Goal: Task Accomplishment & Management: Complete application form

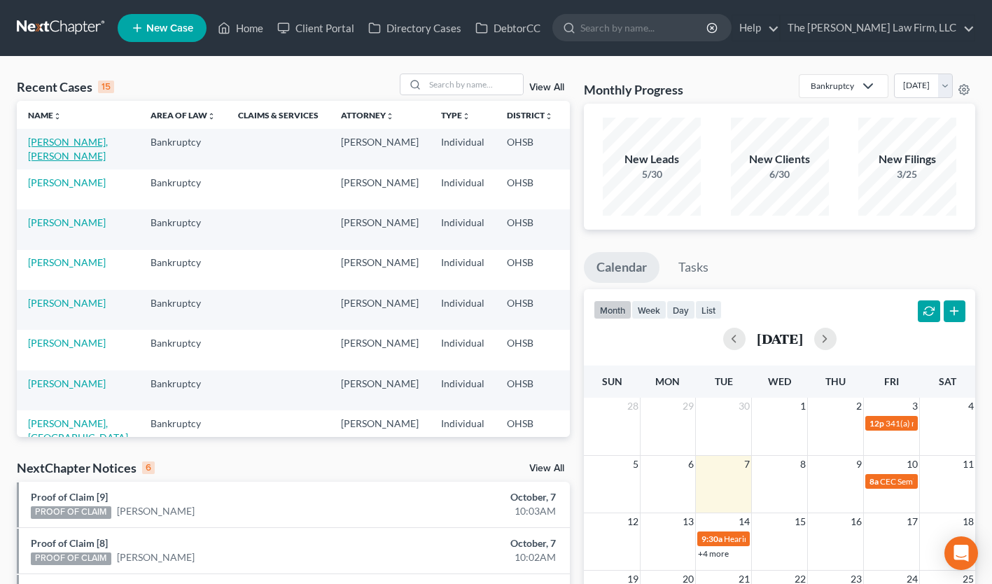
click at [38, 145] on link "Franklin, Raunese" at bounding box center [68, 149] width 80 height 26
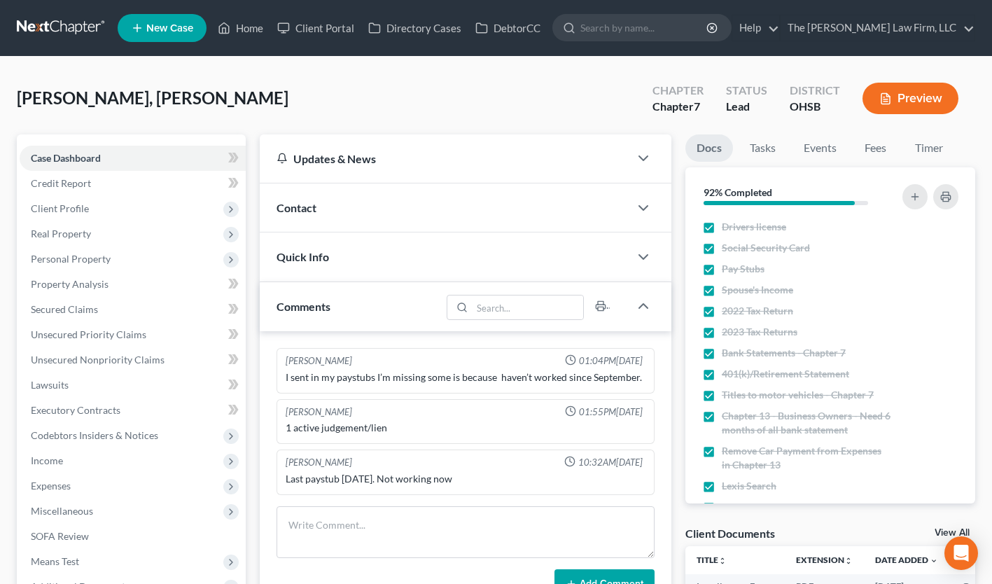
click at [921, 101] on button "Preview" at bounding box center [910, 98] width 96 height 31
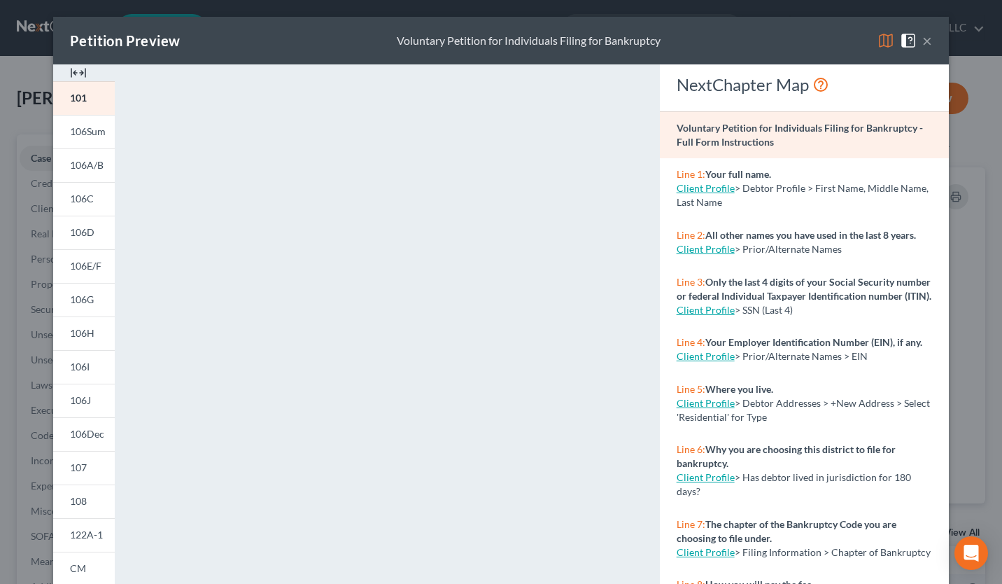
click at [70, 73] on img at bounding box center [78, 72] width 17 height 17
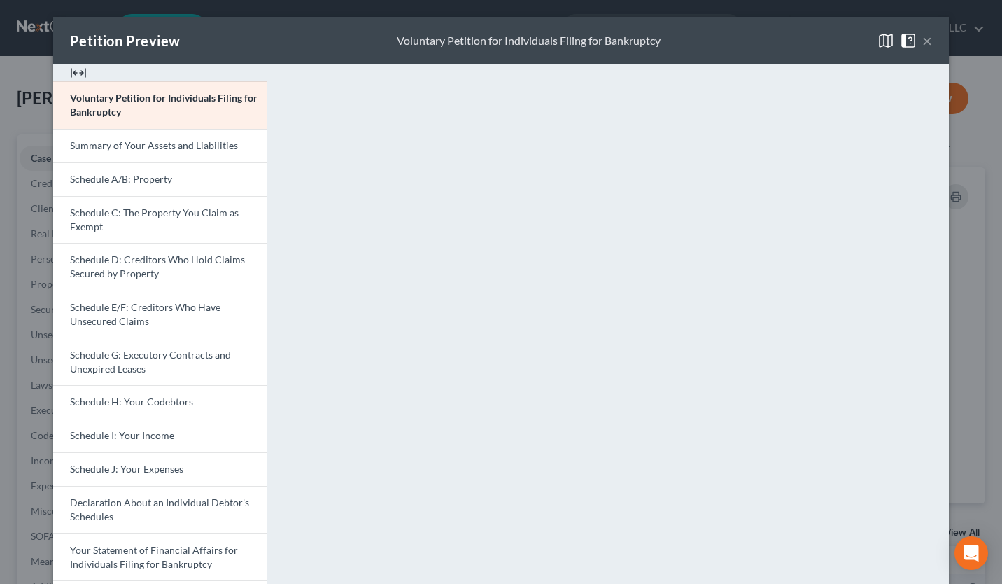
click at [922, 42] on button "×" at bounding box center [927, 40] width 10 height 17
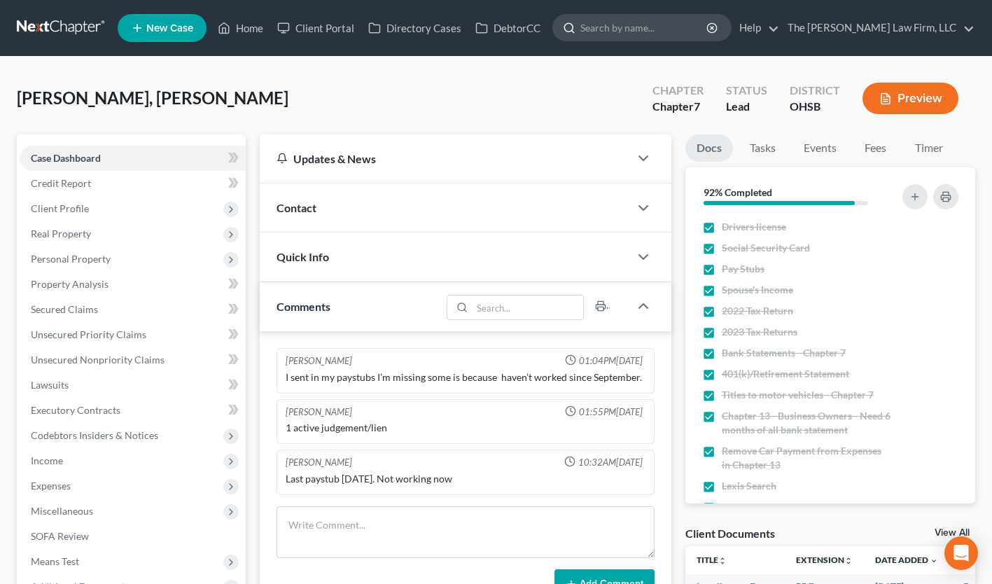
click at [693, 30] on input "search" at bounding box center [644, 28] width 128 height 26
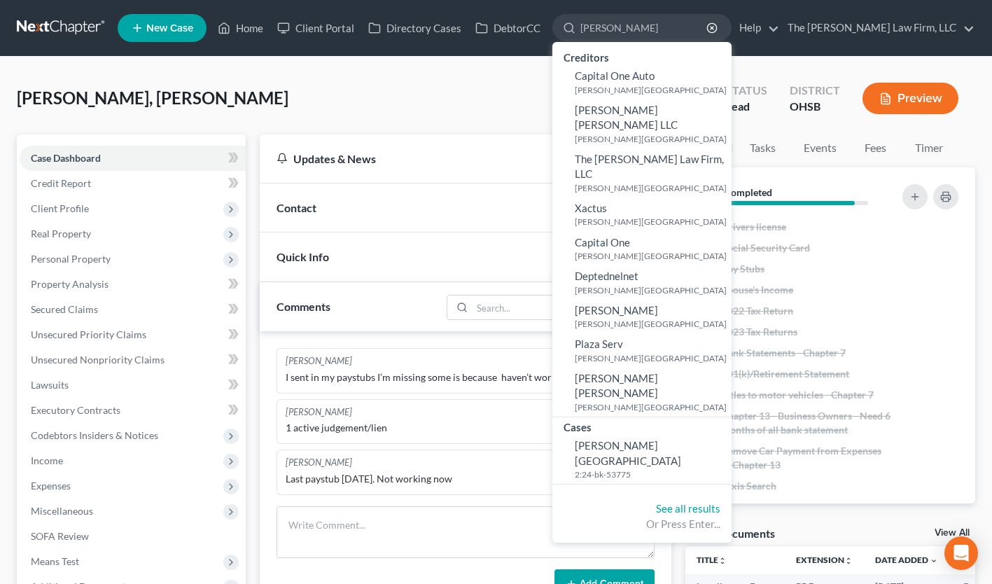
type input "outcalt"
click at [425, 89] on div "Franklin, Raunese Upgraded Chapter Chapter 7 Status Lead District OHSB Preview" at bounding box center [496, 103] width 958 height 61
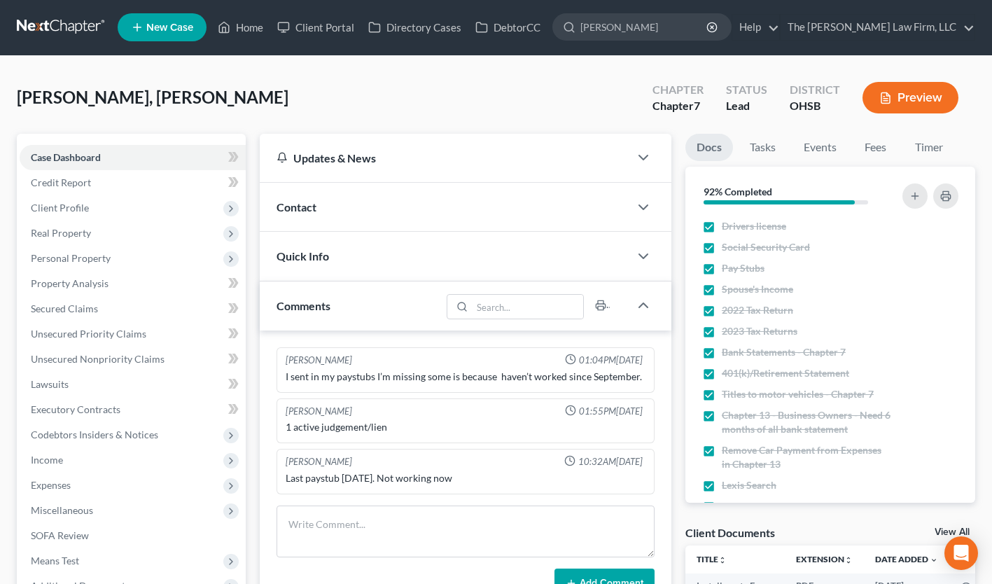
scroll to position [3, 0]
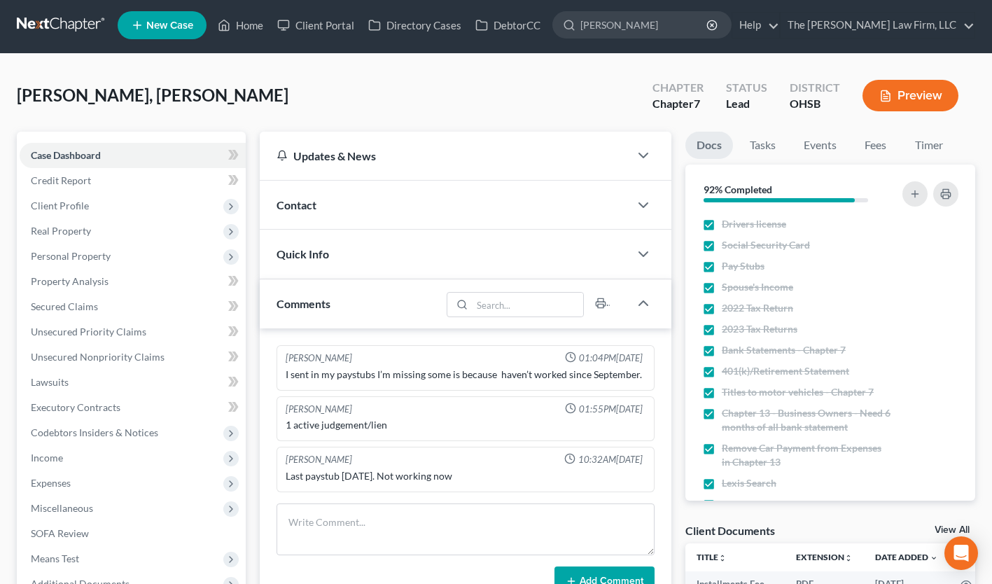
click at [55, 26] on link at bounding box center [62, 25] width 90 height 25
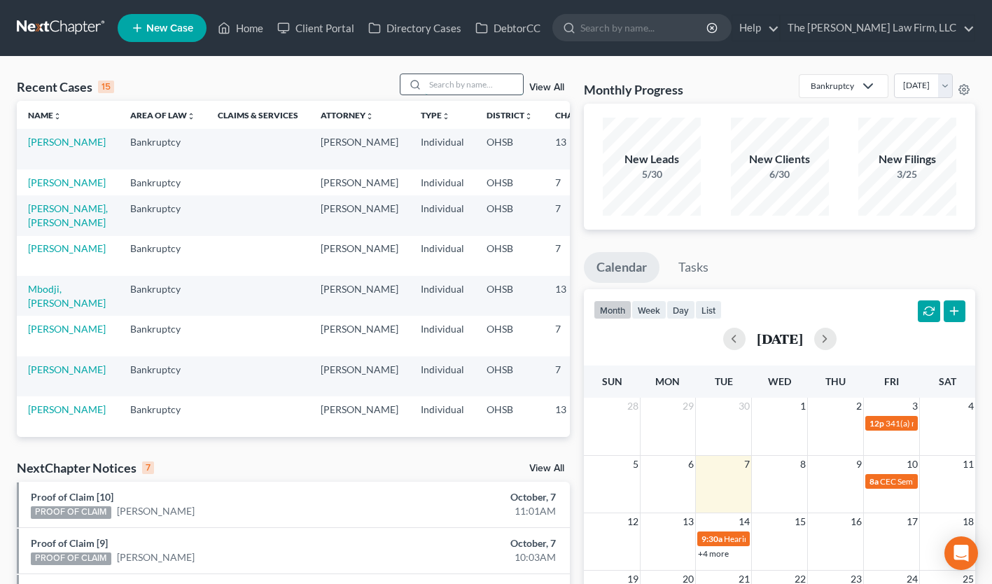
click at [466, 86] on input "search" at bounding box center [474, 84] width 98 height 20
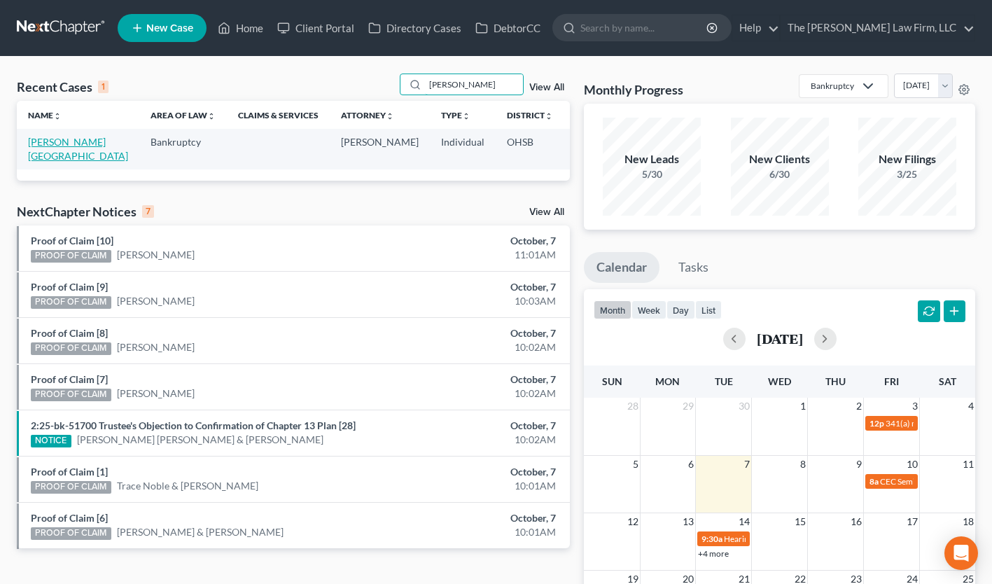
type input "outcalt"
click at [39, 138] on link "[PERSON_NAME][GEOGRAPHIC_DATA]" at bounding box center [78, 149] width 100 height 26
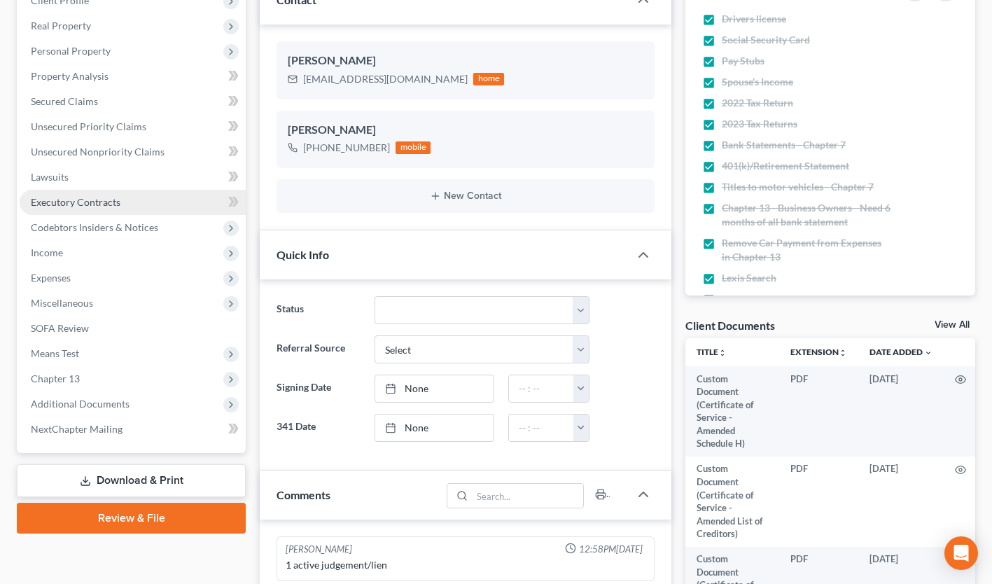
scroll to position [209, 0]
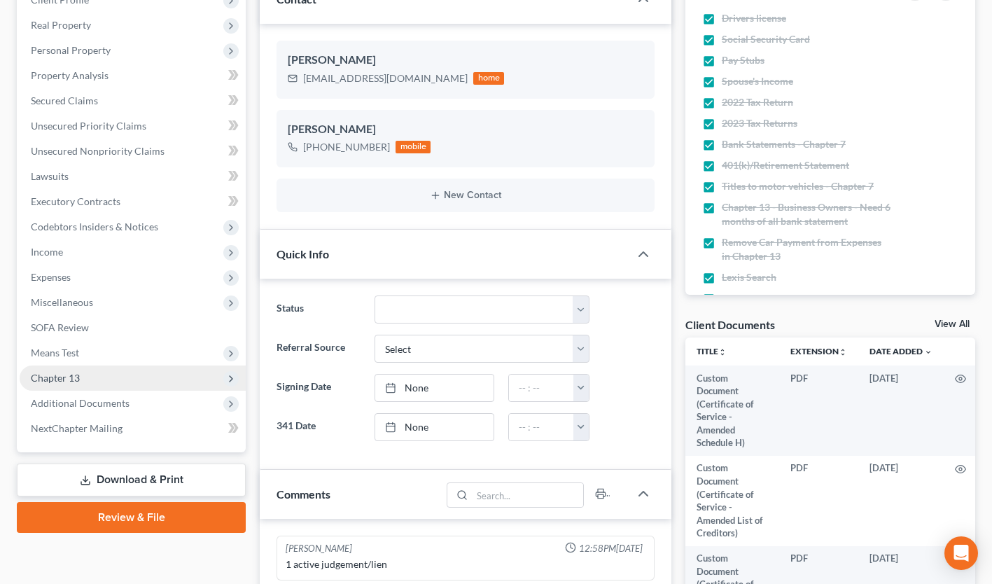
click at [125, 381] on span "Chapter 13" at bounding box center [133, 377] width 226 height 25
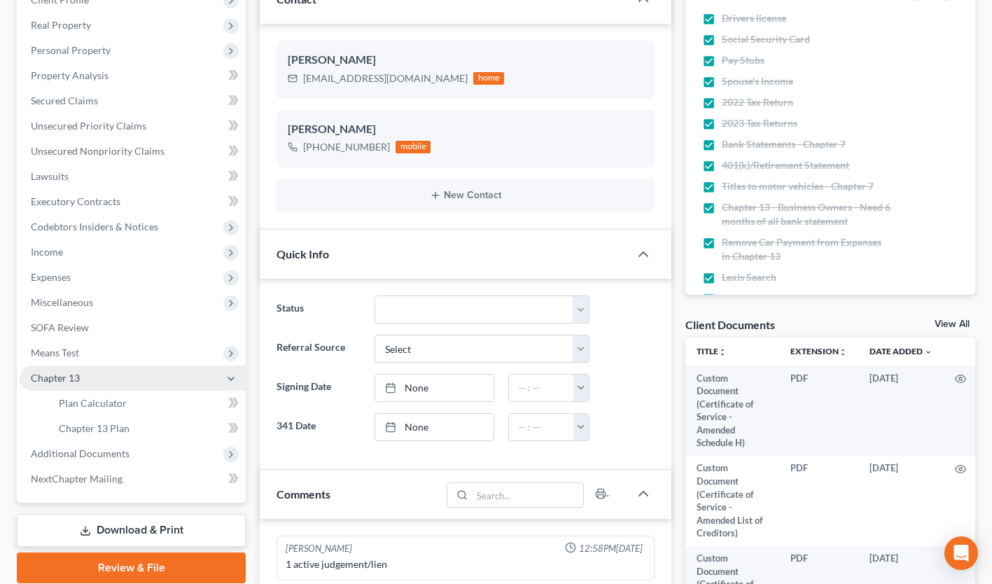
click at [127, 378] on span "Chapter 13" at bounding box center [133, 377] width 226 height 25
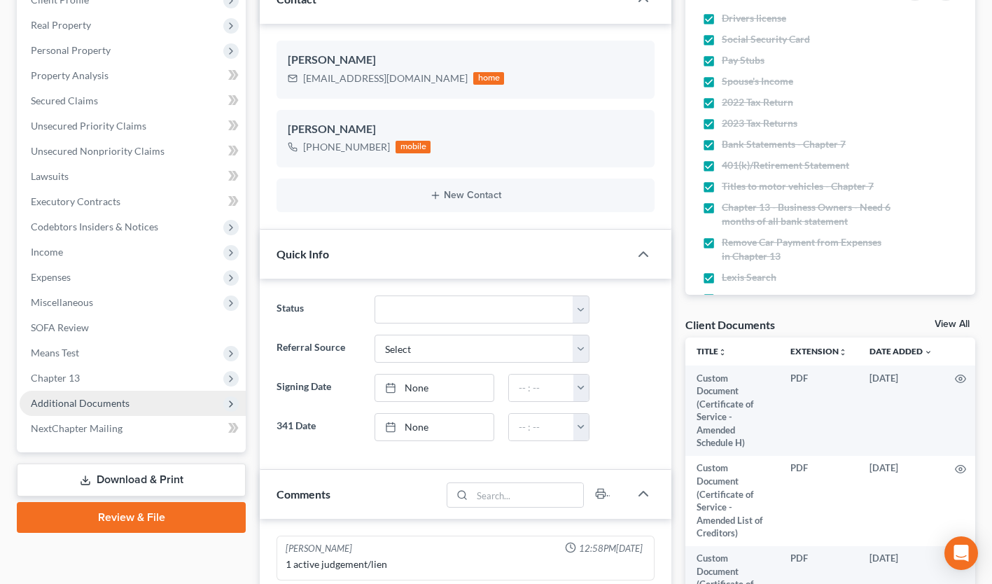
click at [106, 407] on span "Additional Documents" at bounding box center [80, 403] width 99 height 12
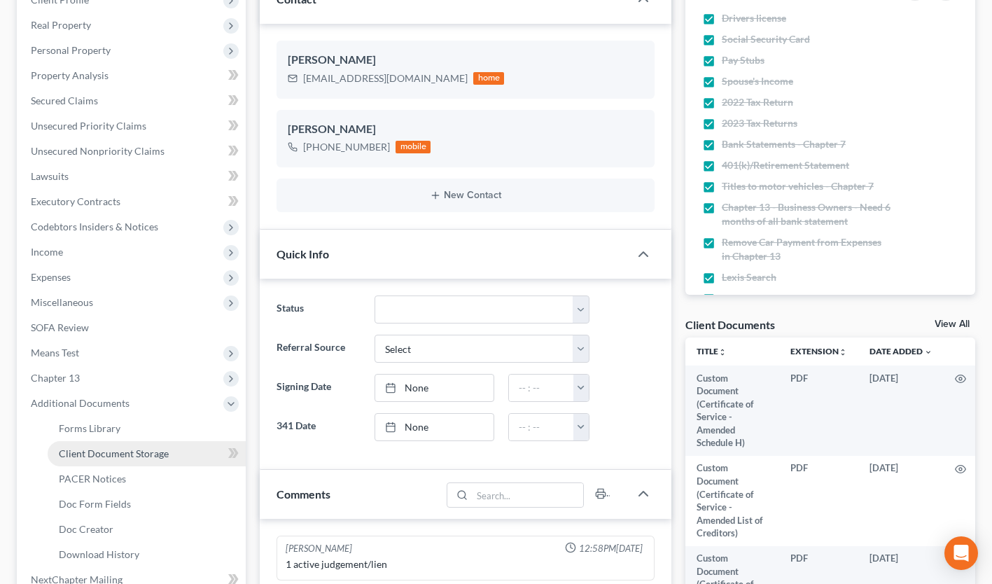
scroll to position [243, 0]
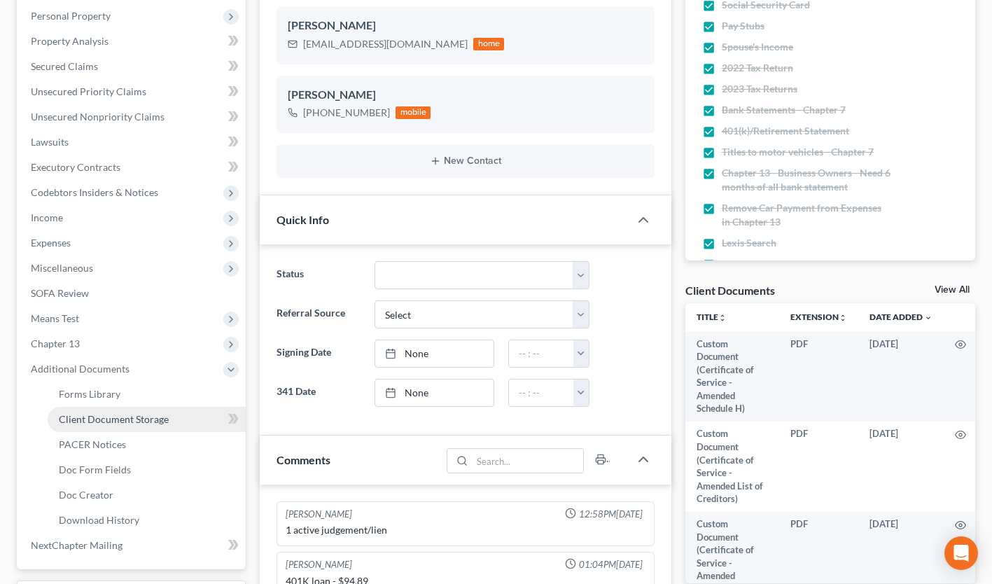
click at [163, 420] on span "Client Document Storage" at bounding box center [114, 419] width 110 height 12
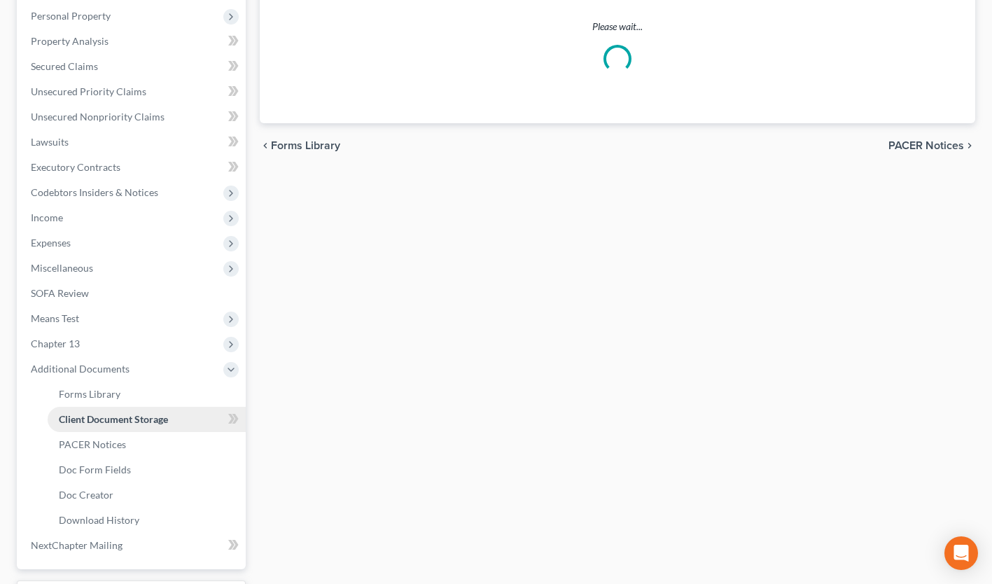
scroll to position [206, 0]
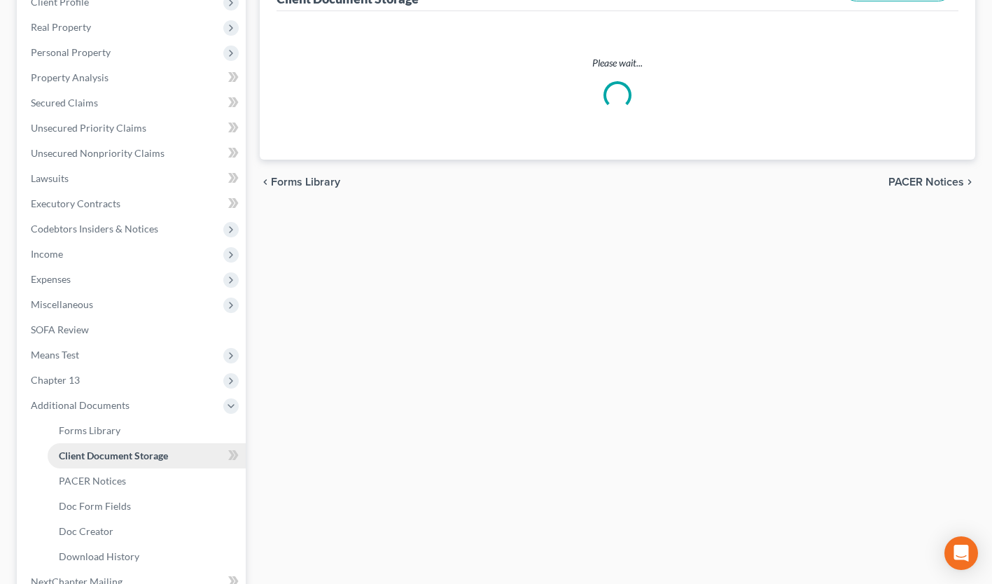
select select "7"
select select "61"
select select "53"
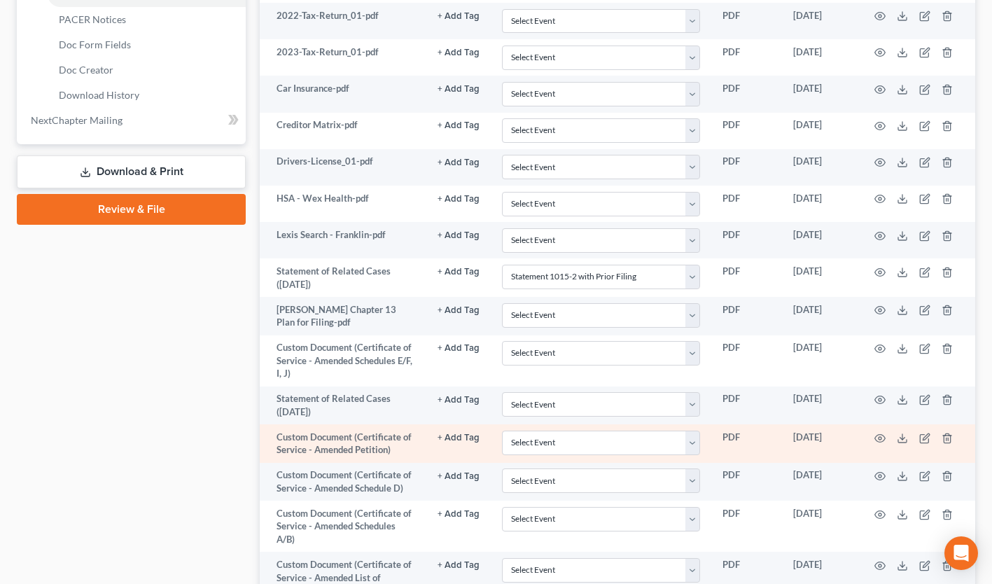
scroll to position [668, 0]
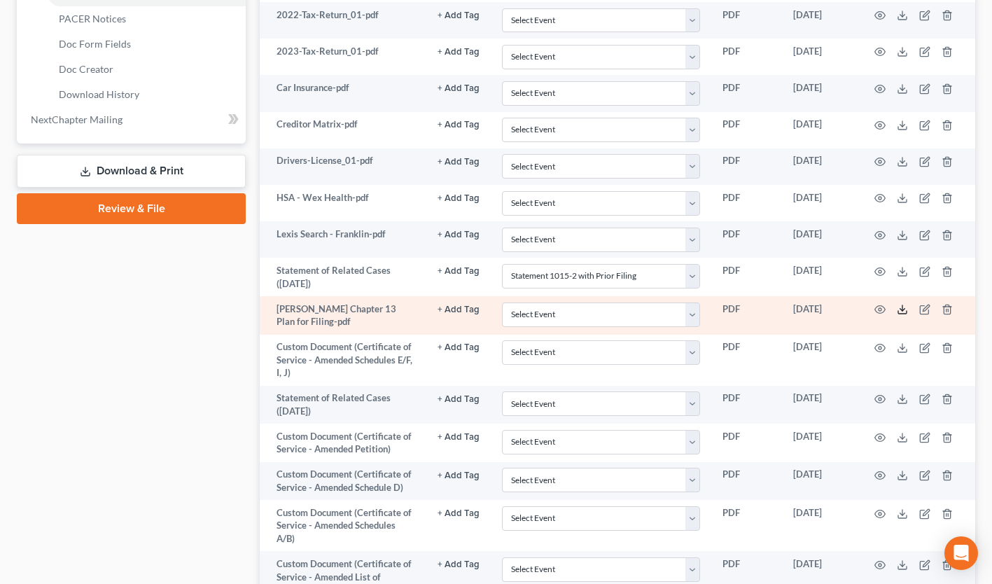
click at [900, 306] on icon at bounding box center [901, 309] width 11 height 11
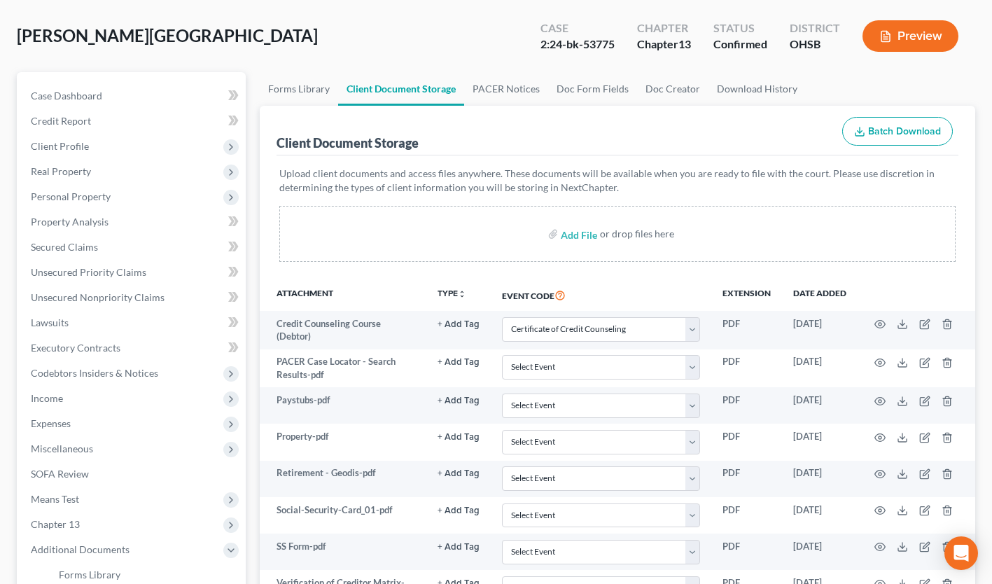
scroll to position [0, 0]
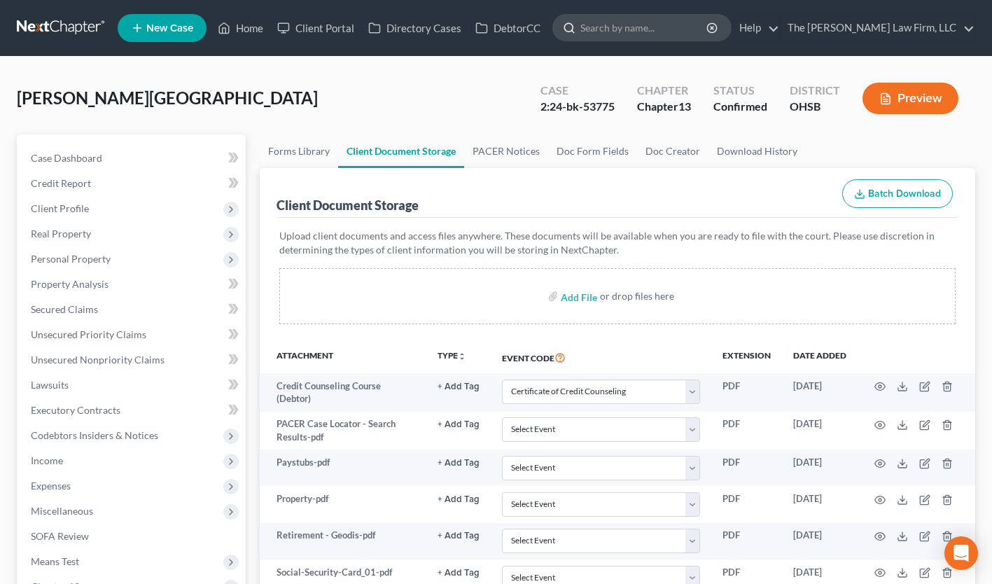
click at [692, 31] on input "search" at bounding box center [644, 28] width 128 height 26
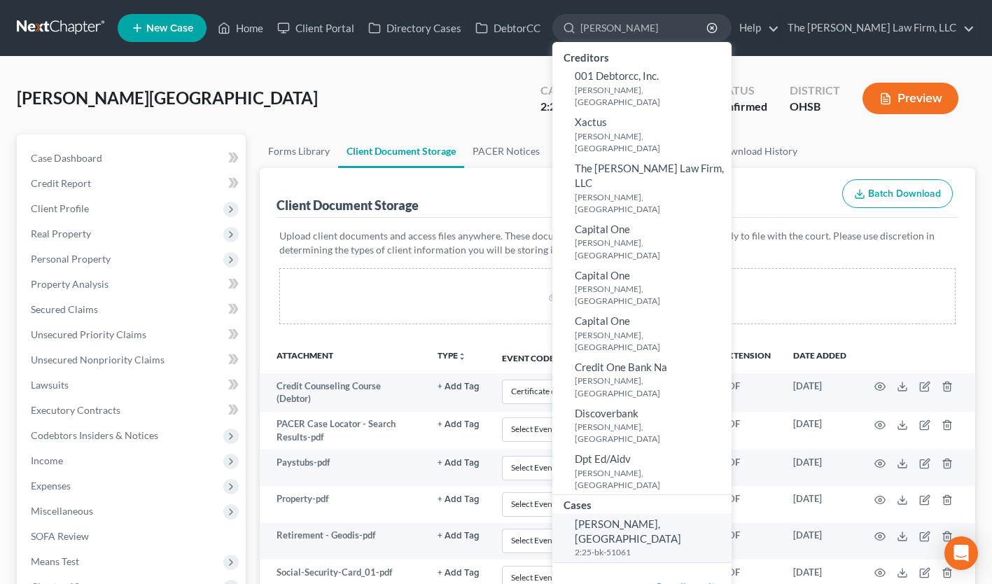
type input "kinnett"
click at [668, 546] on small "2:25-bk-51061" at bounding box center [651, 552] width 153 height 12
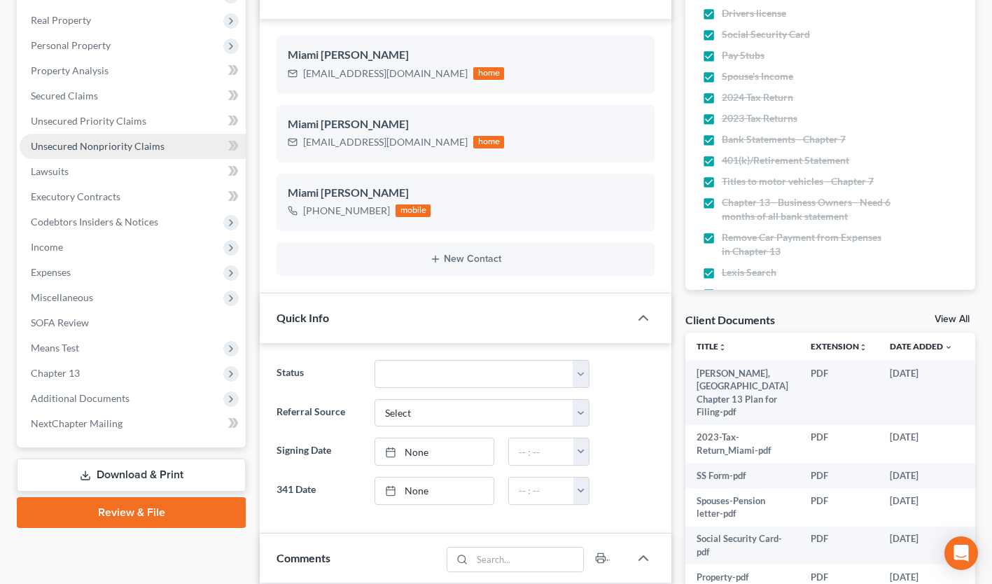
scroll to position [229, 0]
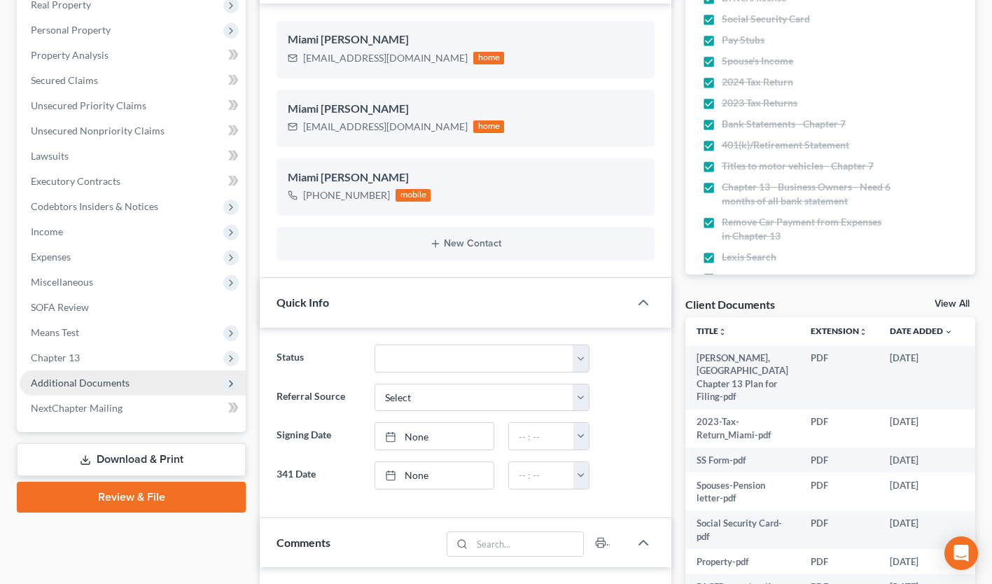
click at [120, 377] on span "Additional Documents" at bounding box center [80, 383] width 99 height 12
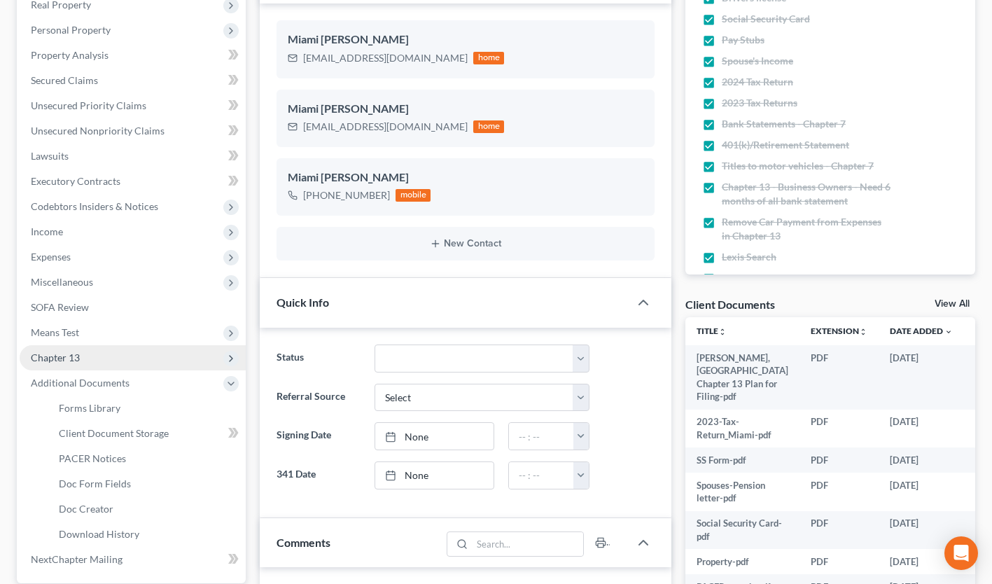
scroll to position [309, 0]
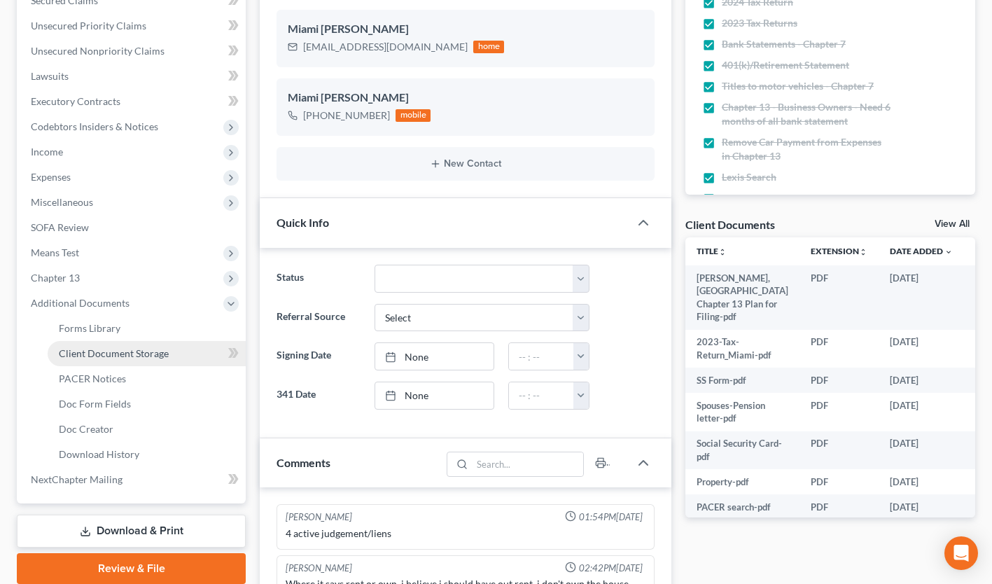
click at [147, 356] on span "Client Document Storage" at bounding box center [114, 353] width 110 height 12
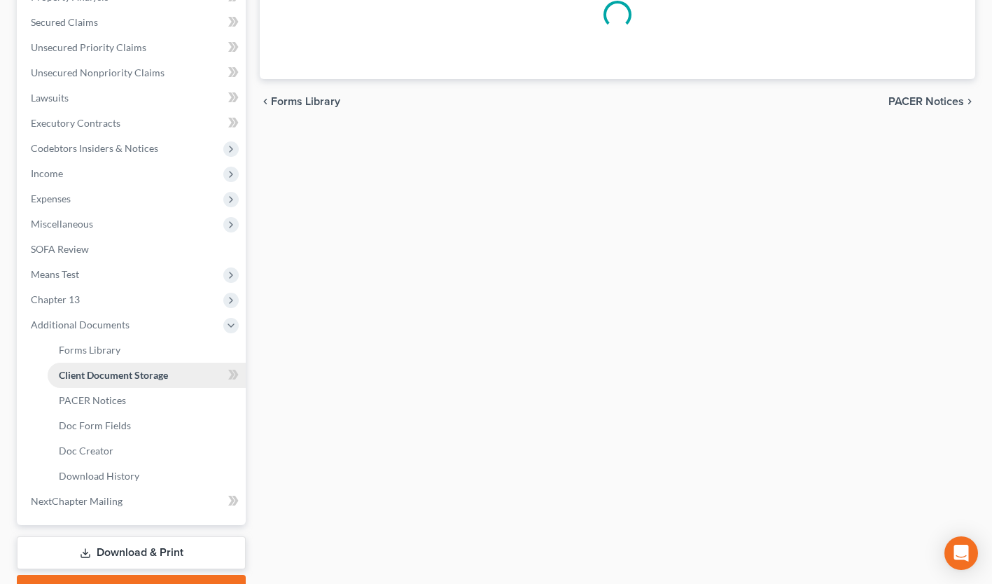
scroll to position [220, 0]
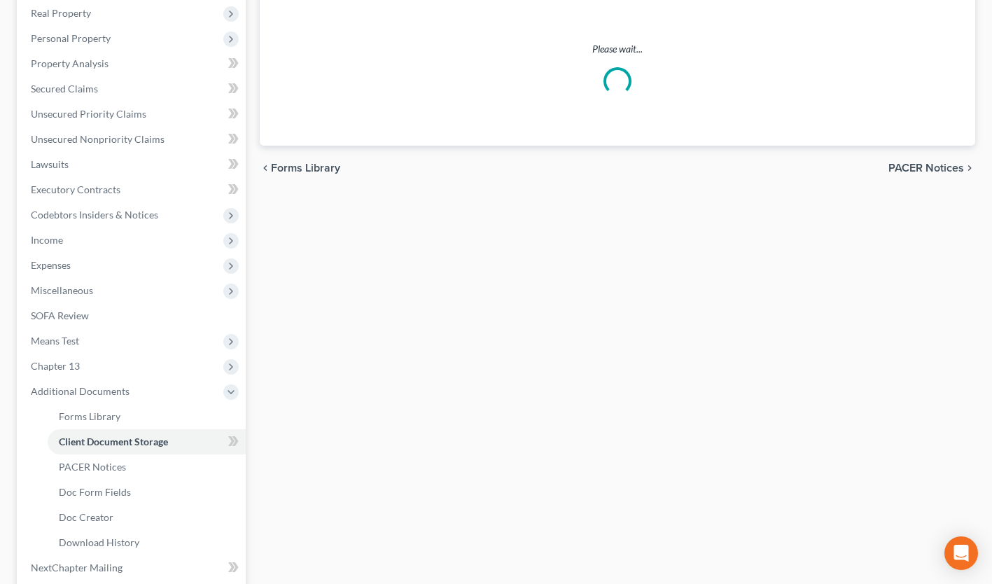
select select "7"
select select "52"
select select "61"
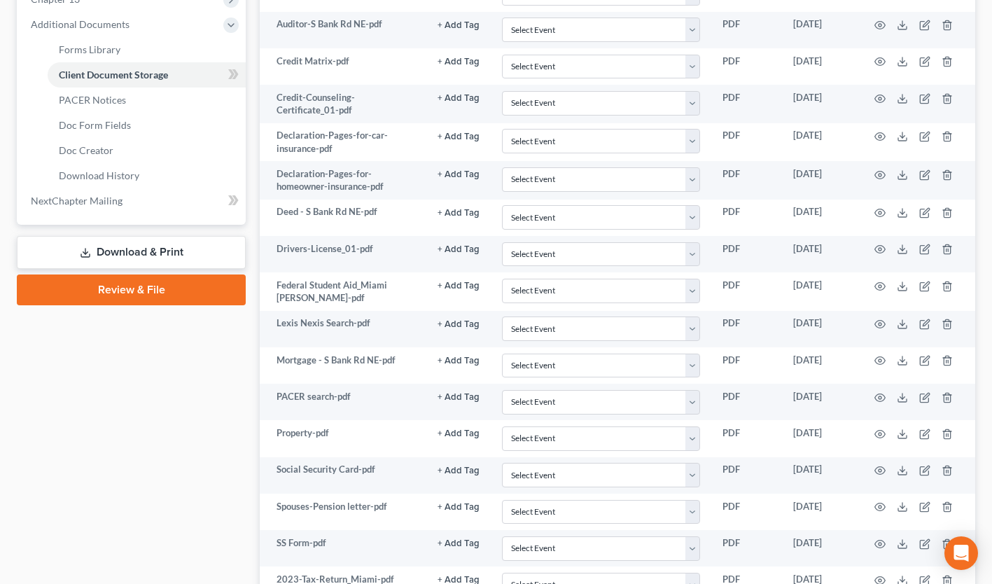
scroll to position [752, 0]
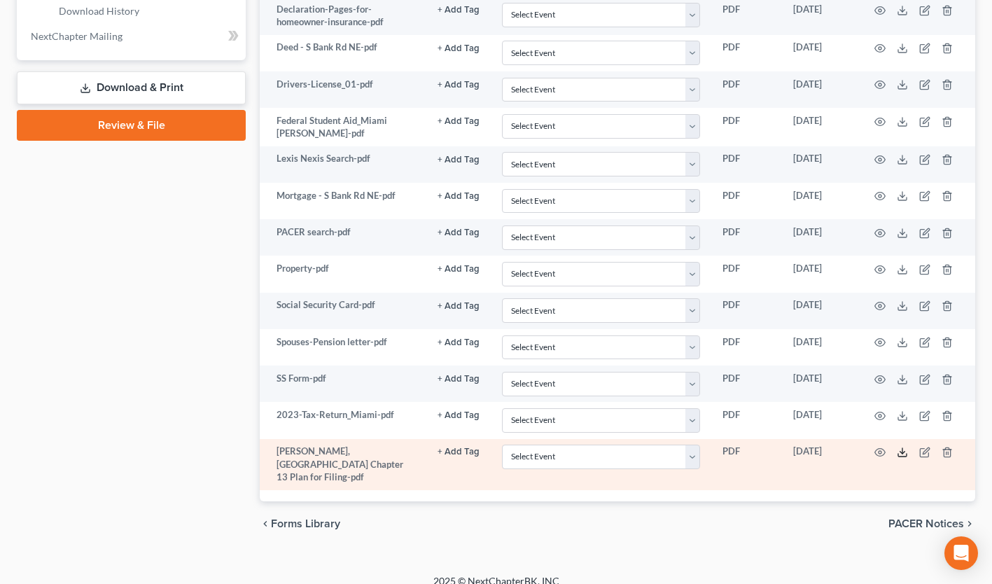
click at [900, 449] on icon at bounding box center [901, 451] width 11 height 11
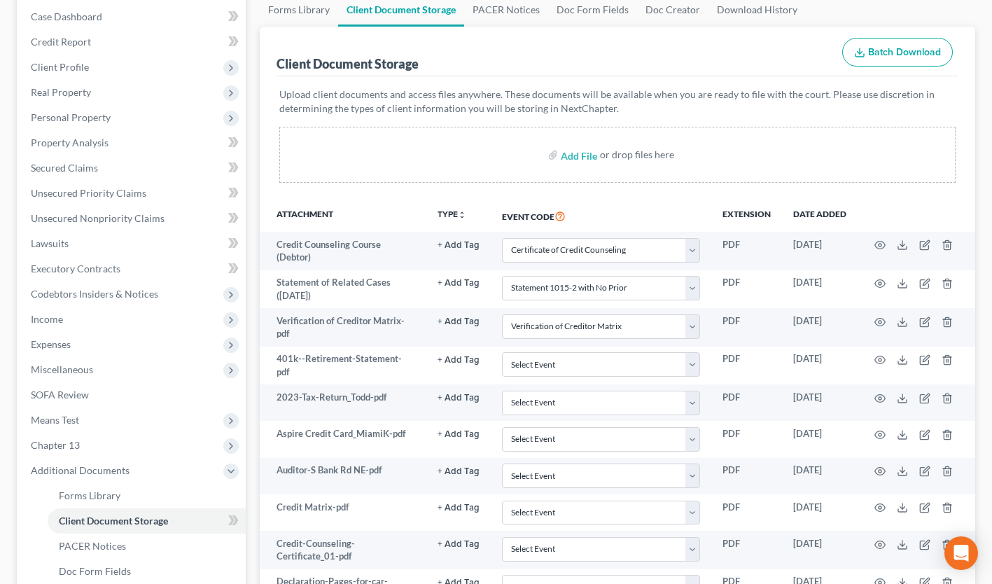
scroll to position [0, 0]
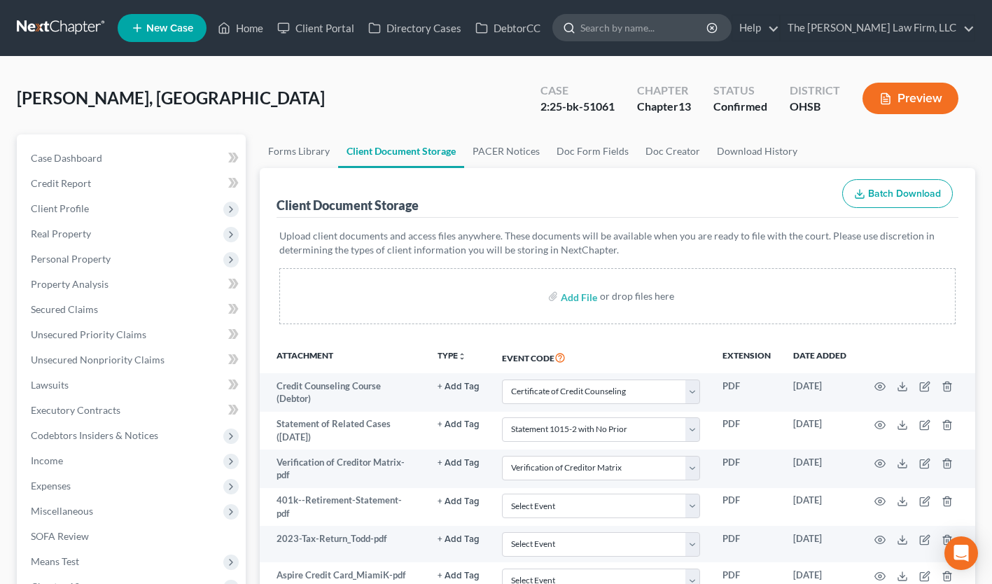
click at [708, 29] on input "search" at bounding box center [644, 28] width 128 height 26
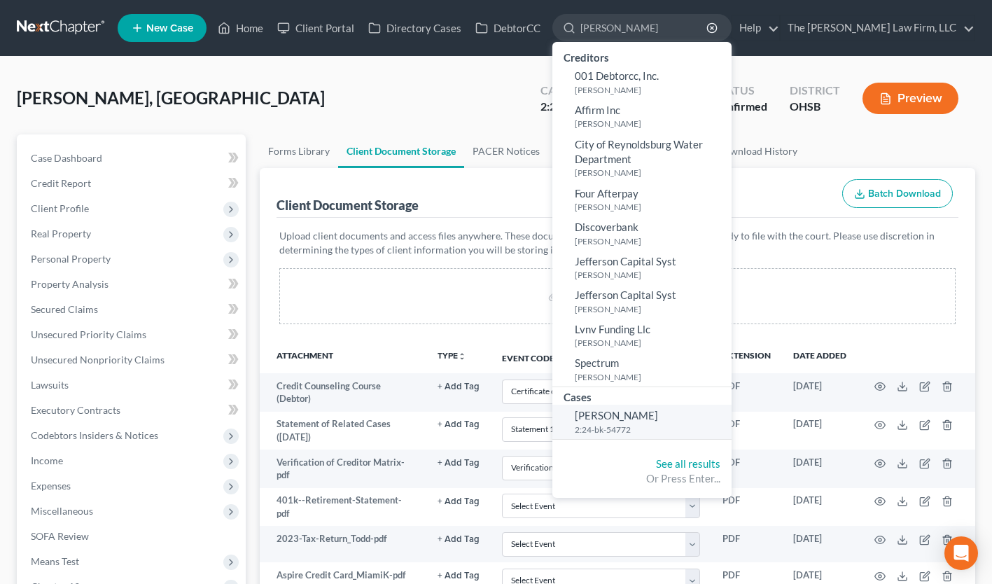
type input "ramsay"
click at [658, 413] on span "[PERSON_NAME]" at bounding box center [616, 415] width 83 height 13
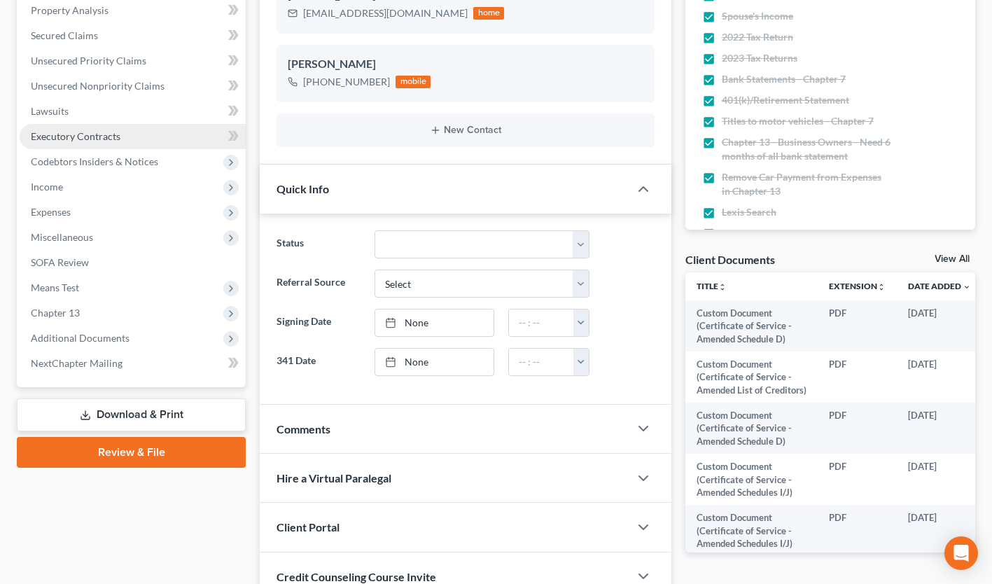
scroll to position [273, 0]
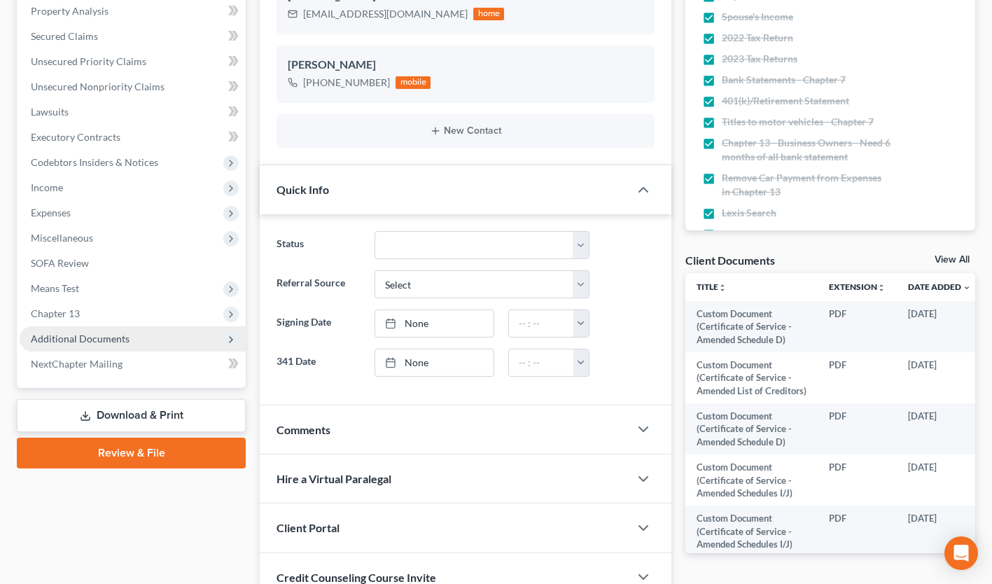
click at [110, 342] on span "Additional Documents" at bounding box center [80, 338] width 99 height 12
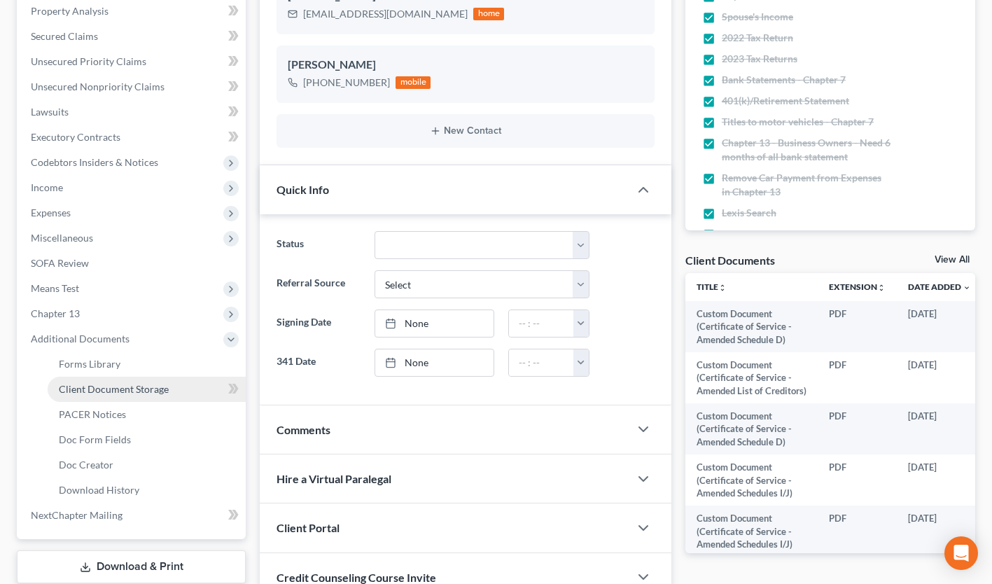
click at [115, 389] on span "Client Document Storage" at bounding box center [114, 389] width 110 height 12
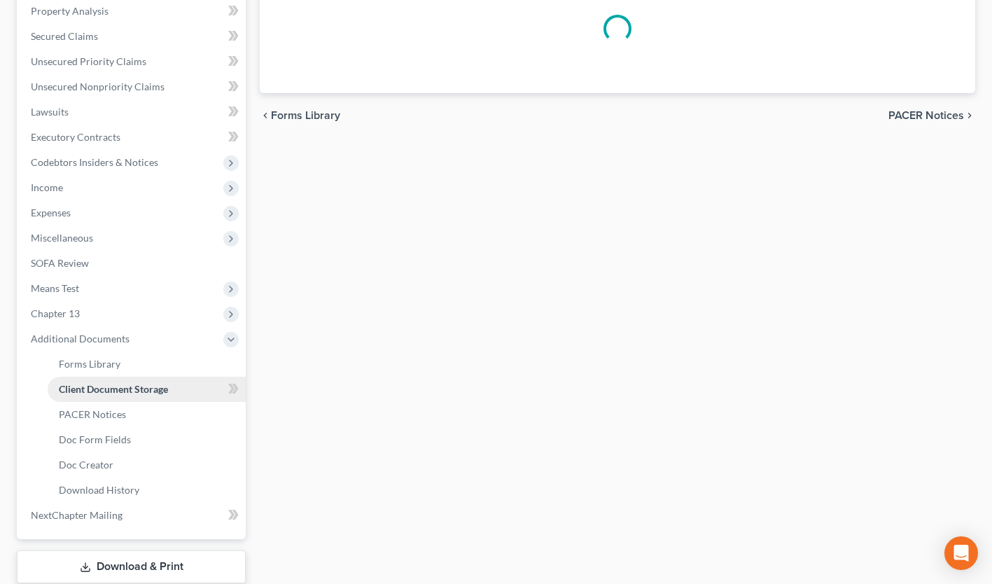
scroll to position [251, 0]
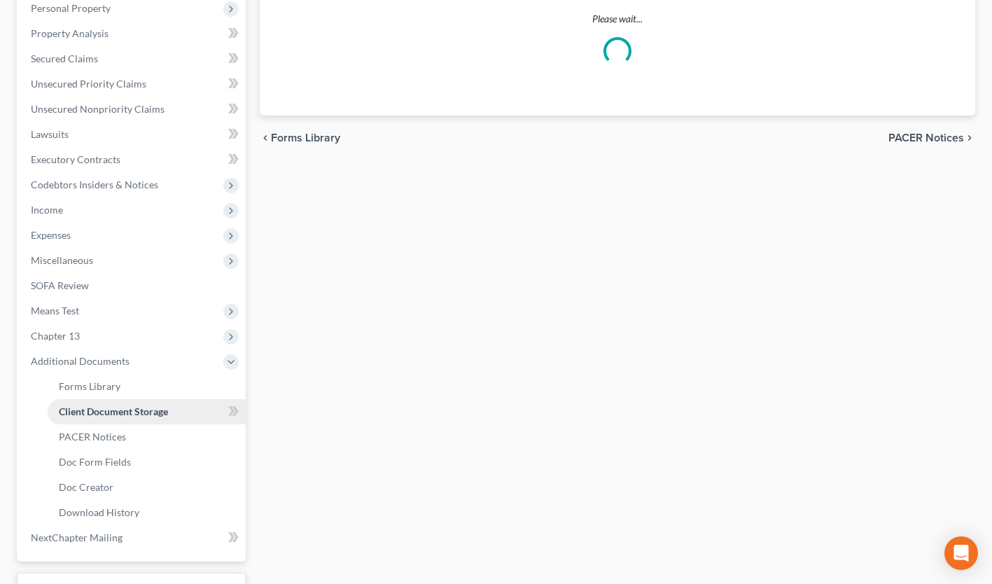
select select "7"
select select "61"
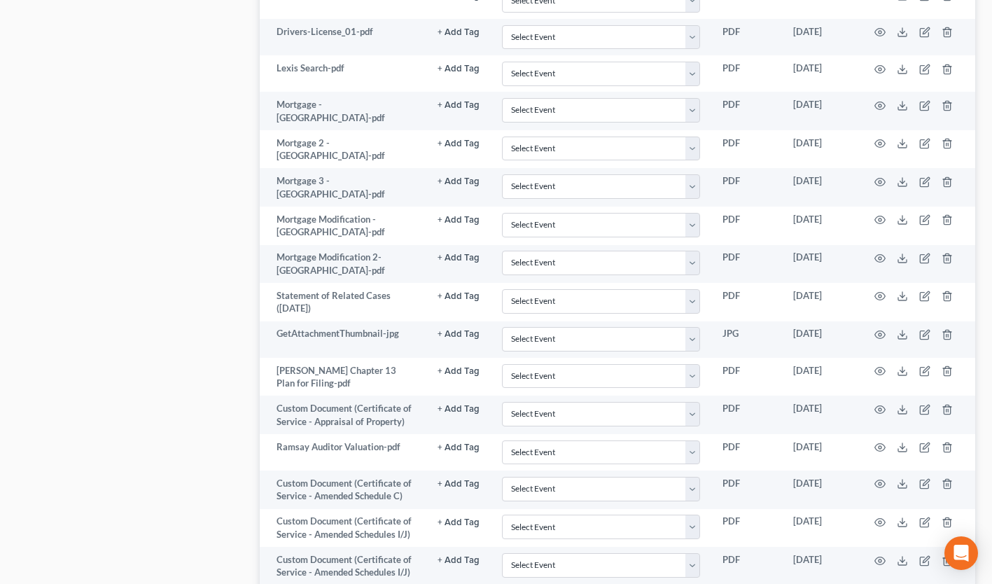
scroll to position [980, 0]
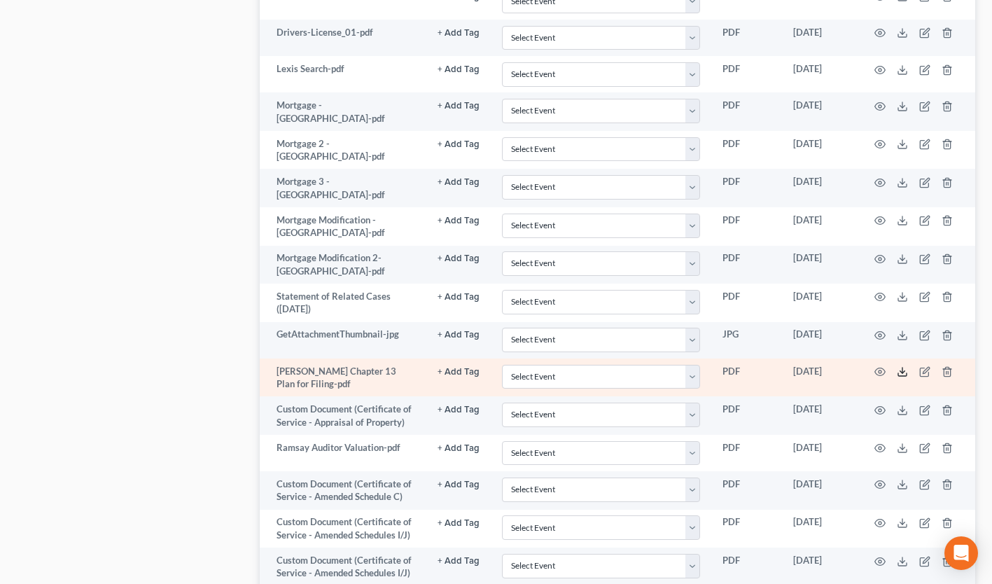
click at [901, 367] on icon at bounding box center [901, 371] width 11 height 11
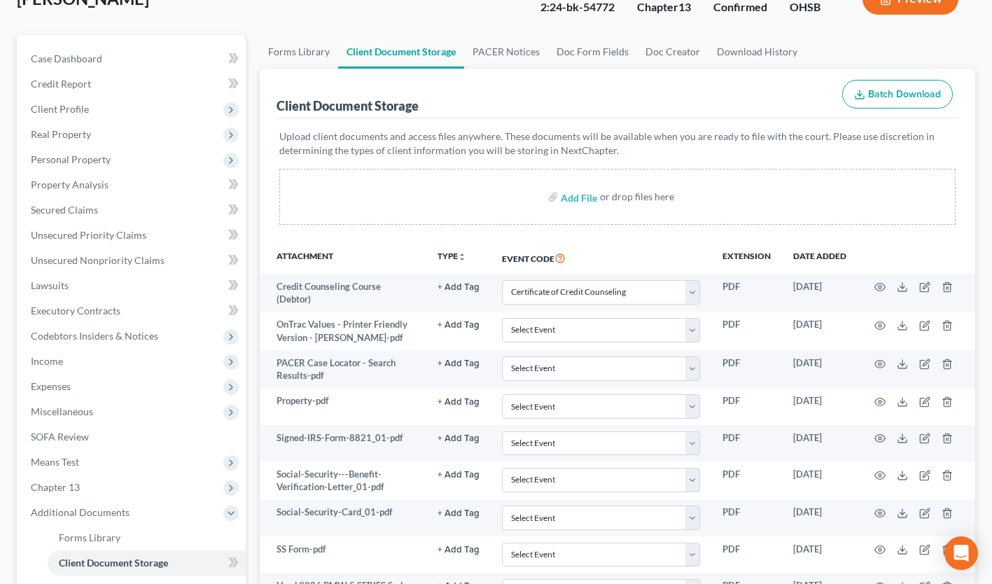
scroll to position [0, 0]
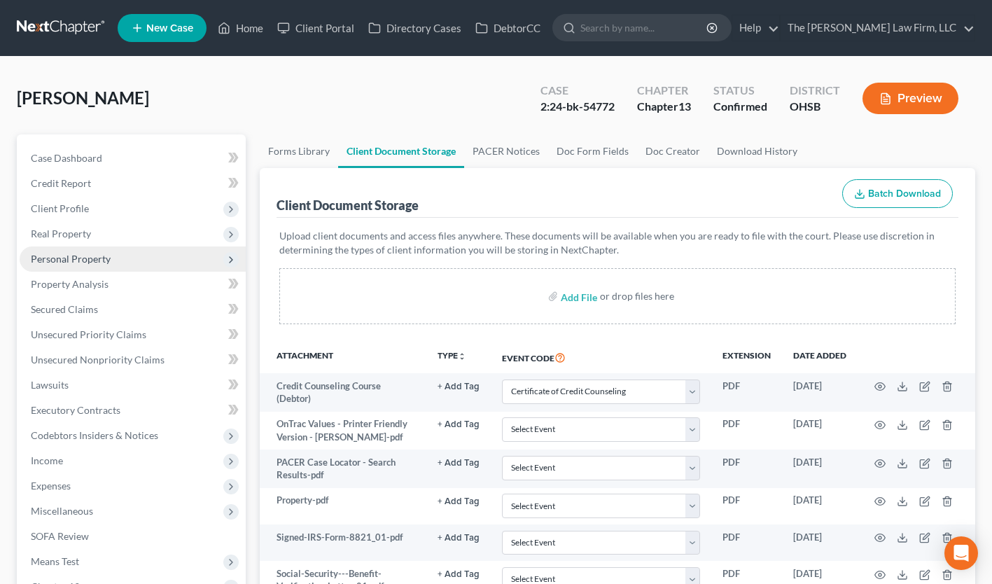
click at [68, 261] on span "Personal Property" at bounding box center [71, 259] width 80 height 12
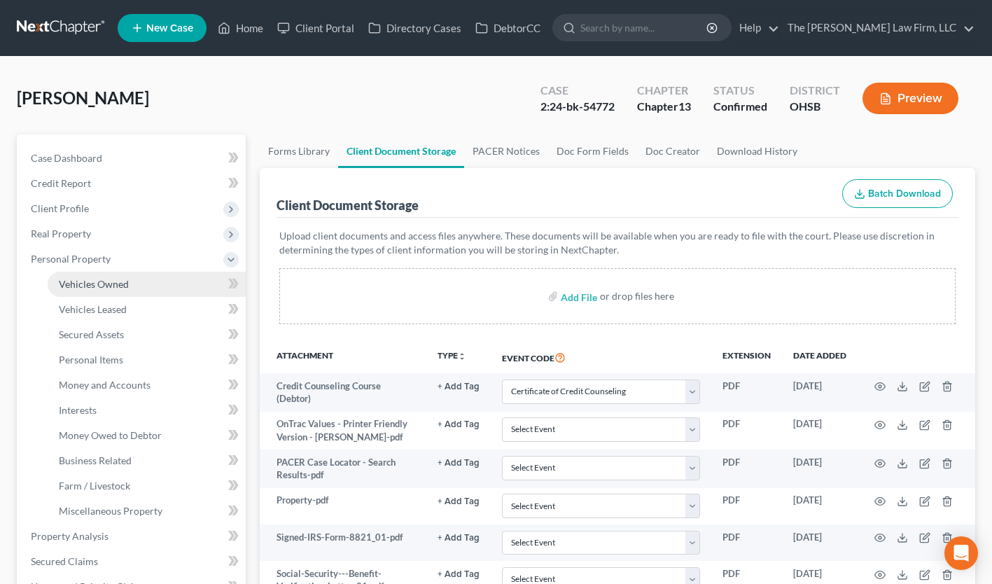
click at [87, 280] on span "Vehicles Owned" at bounding box center [94, 284] width 70 height 12
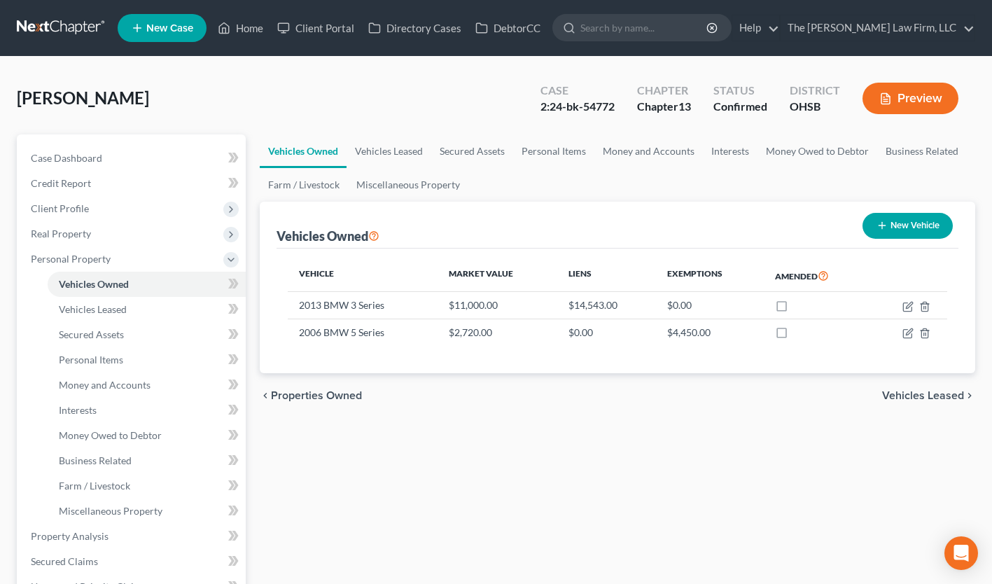
click at [69, 32] on link at bounding box center [62, 27] width 90 height 25
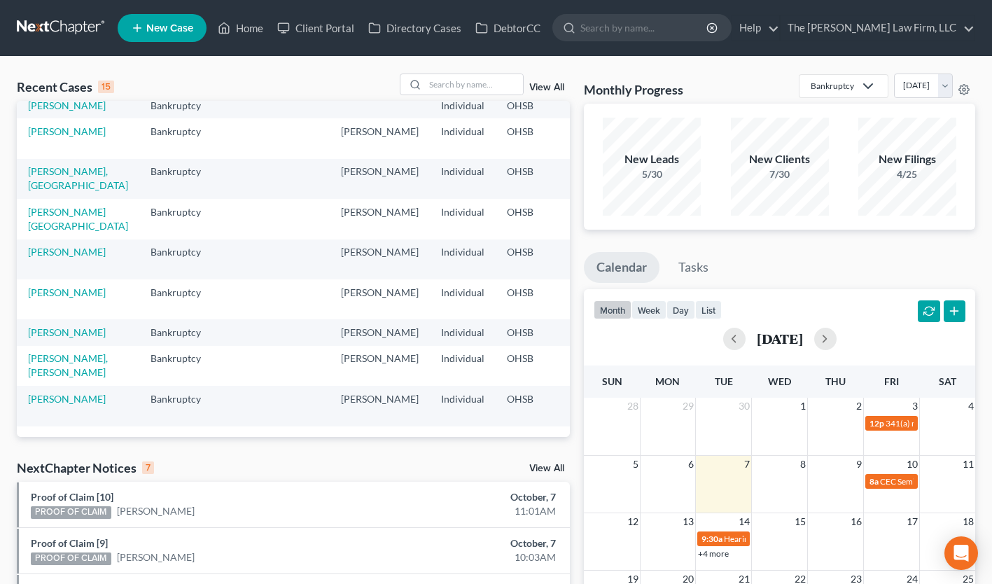
scroll to position [302, 0]
click at [51, 352] on link "[PERSON_NAME], [PERSON_NAME]" at bounding box center [68, 365] width 80 height 26
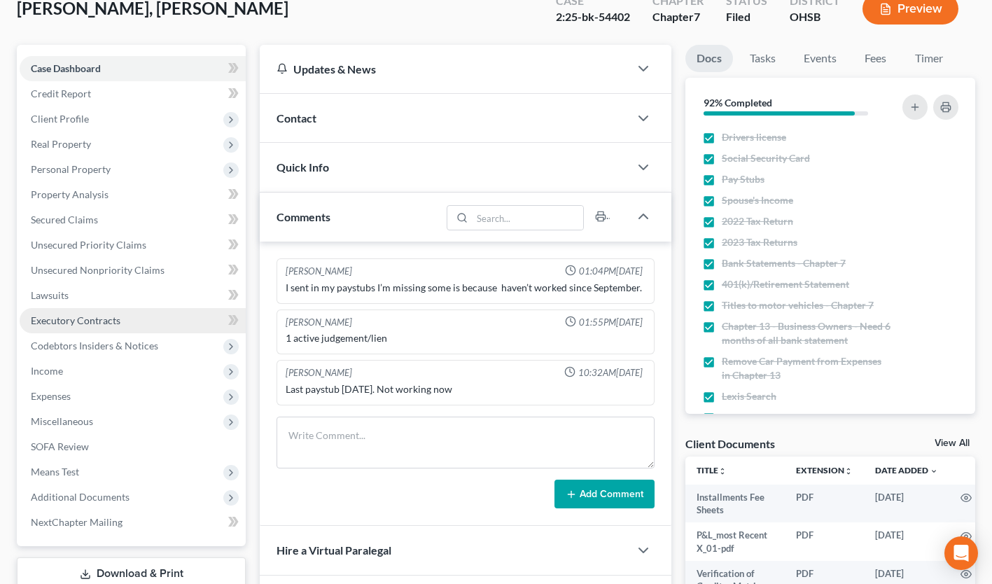
scroll to position [90, 0]
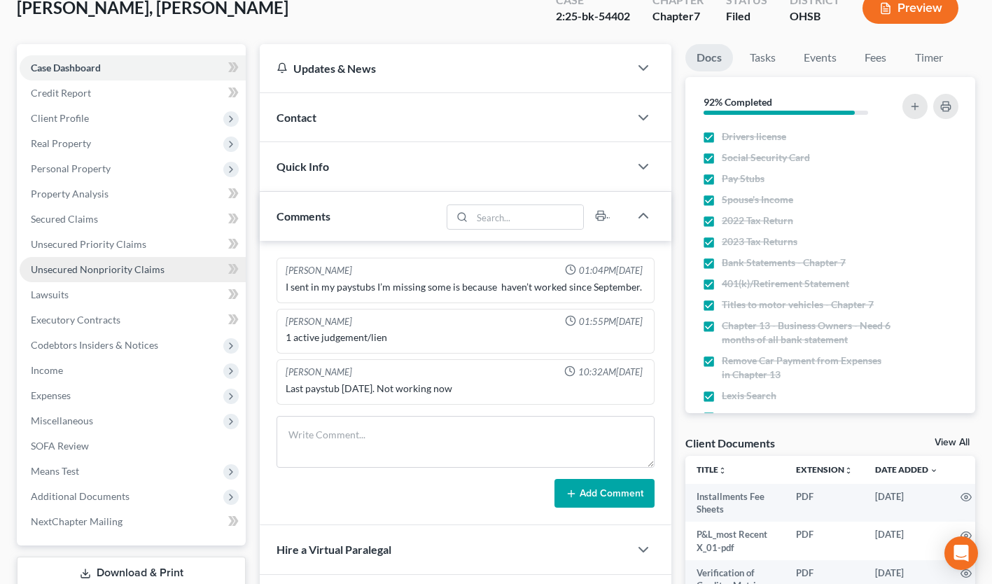
click at [125, 265] on span "Unsecured Nonpriority Claims" at bounding box center [98, 269] width 134 height 12
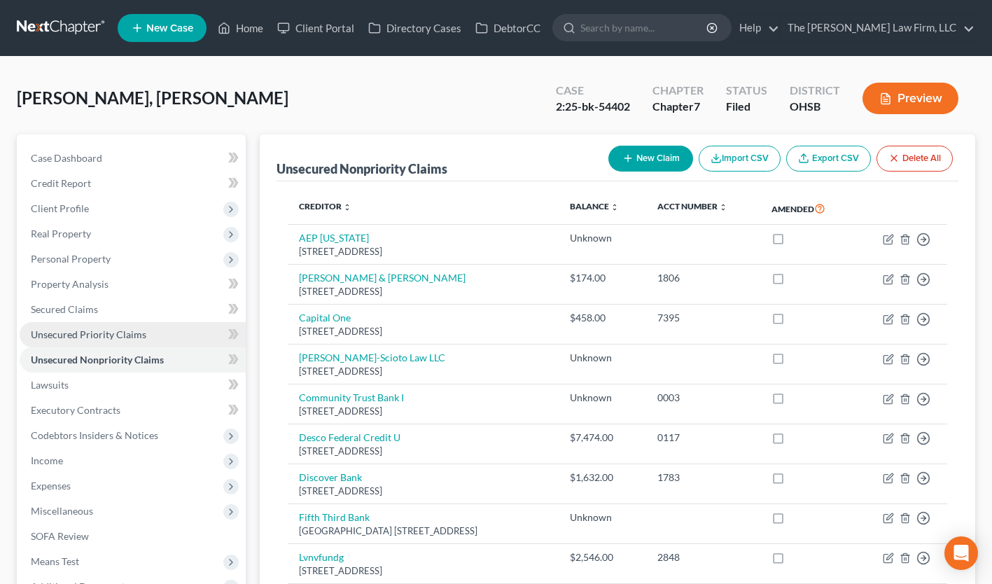
click at [119, 337] on span "Unsecured Priority Claims" at bounding box center [88, 334] width 115 height 12
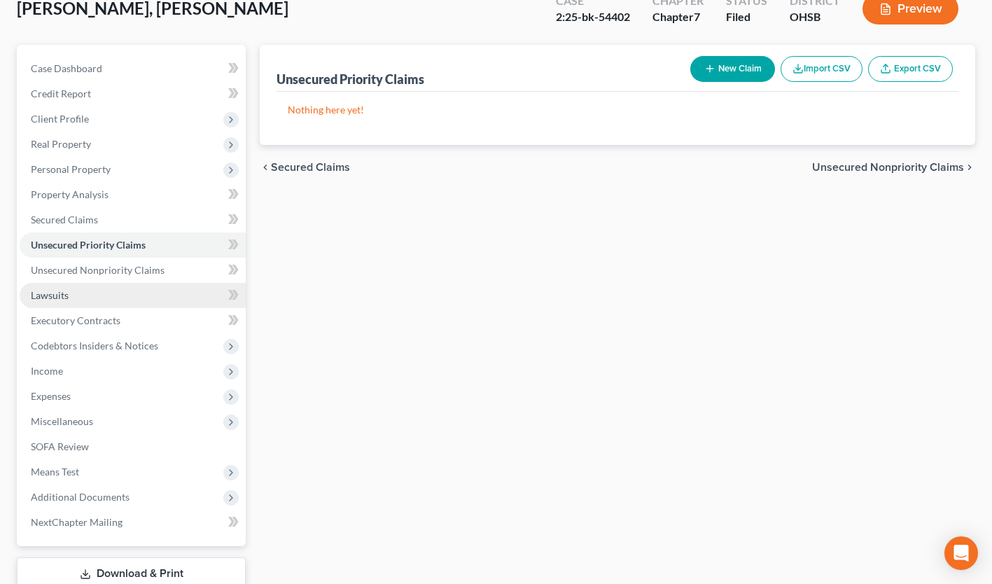
scroll to position [113, 0]
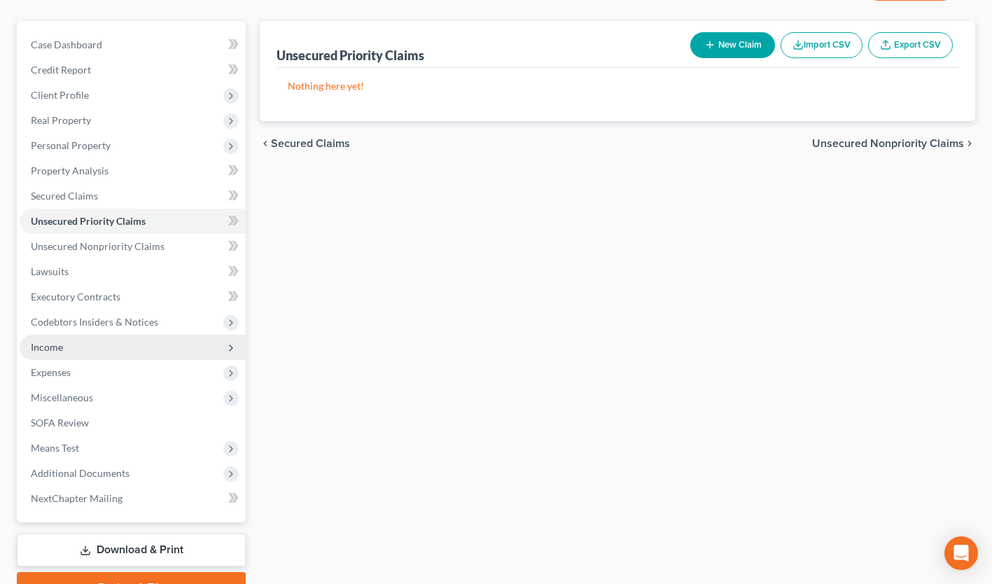
click at [96, 342] on span "Income" at bounding box center [133, 347] width 226 height 25
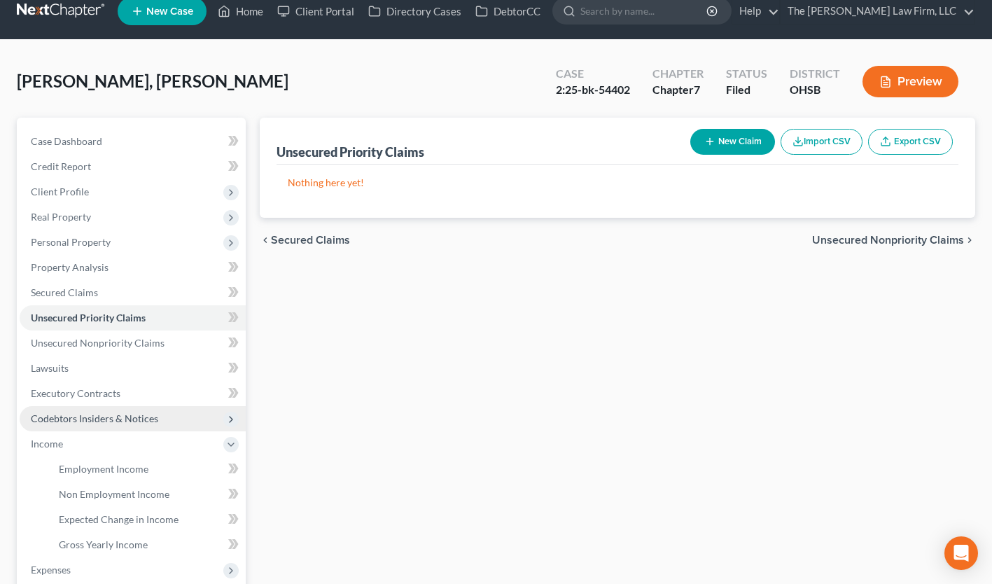
scroll to position [0, 0]
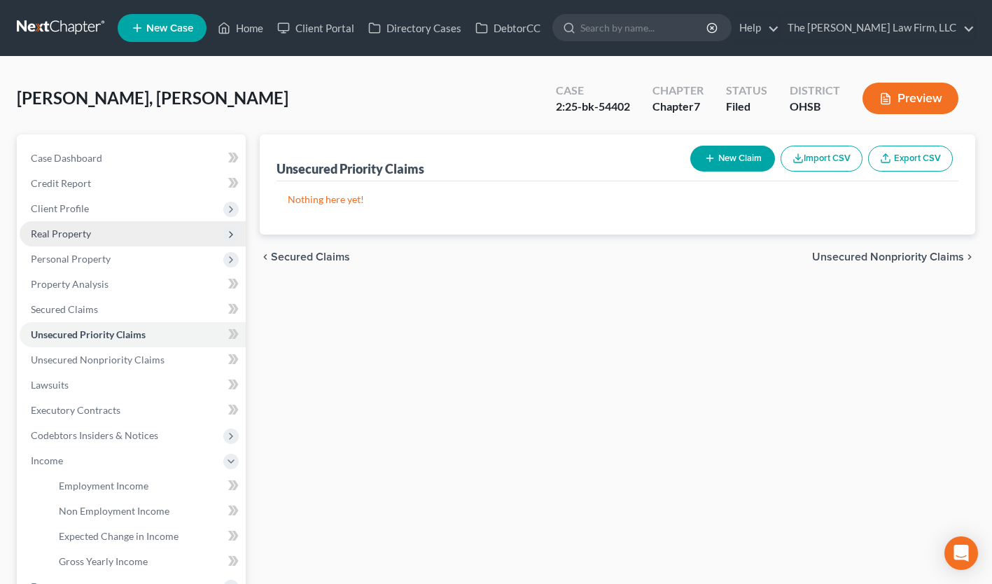
click at [134, 244] on span "Real Property" at bounding box center [133, 233] width 226 height 25
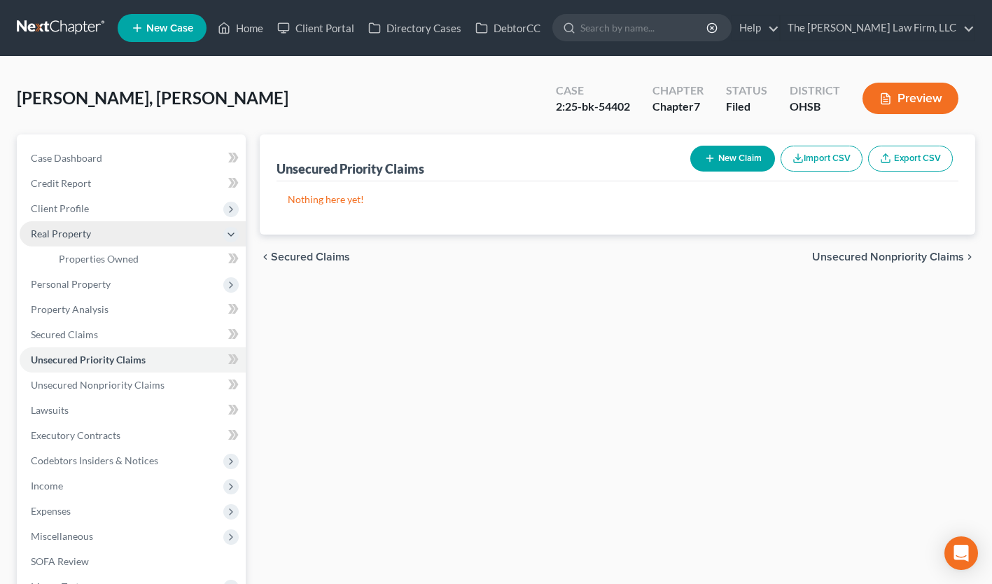
click at [114, 228] on span "Real Property" at bounding box center [133, 233] width 226 height 25
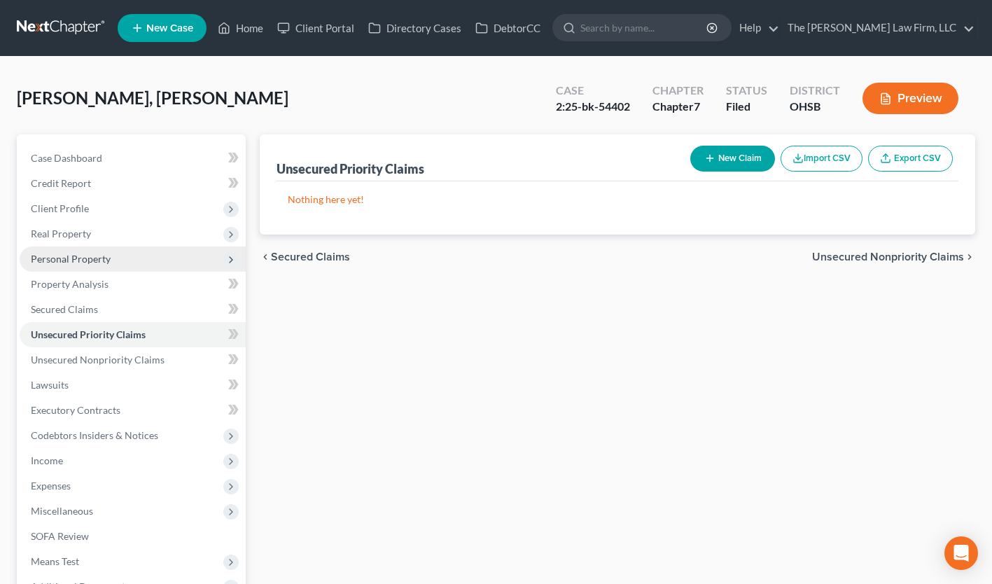
click at [107, 259] on span "Personal Property" at bounding box center [71, 259] width 80 height 12
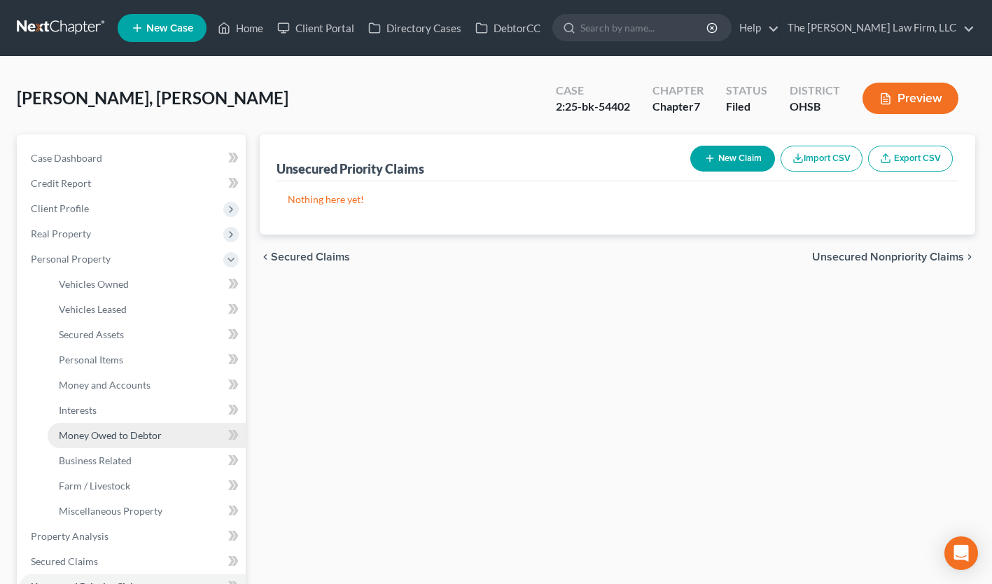
drag, startPoint x: 143, startPoint y: 439, endPoint x: 114, endPoint y: 430, distance: 30.6
click at [114, 430] on span "Money Owed to Debtor" at bounding box center [110, 435] width 103 height 12
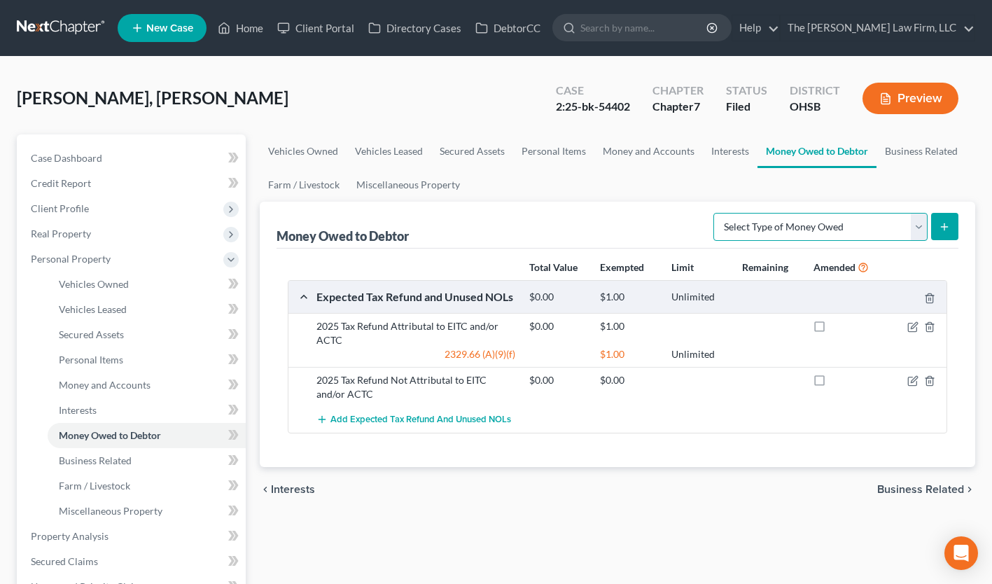
click at [911, 231] on select "Select Type of Money Owed Accounts Receivable Alimony Child Support Claims Agai…" at bounding box center [820, 227] width 214 height 28
click at [580, 213] on div "Money Owed to Debtor Select Type of Money Owed Accounts Receivable Alimony Chil…" at bounding box center [617, 225] width 682 height 47
click at [917, 226] on select "Select Type of Money Owed Accounts Receivable Alimony Child Support Claims Agai…" at bounding box center [820, 227] width 214 height 28
select select "expected_tax_refund"
click at [716, 213] on select "Select Type of Money Owed Accounts Receivable Alimony Child Support Claims Agai…" at bounding box center [820, 227] width 214 height 28
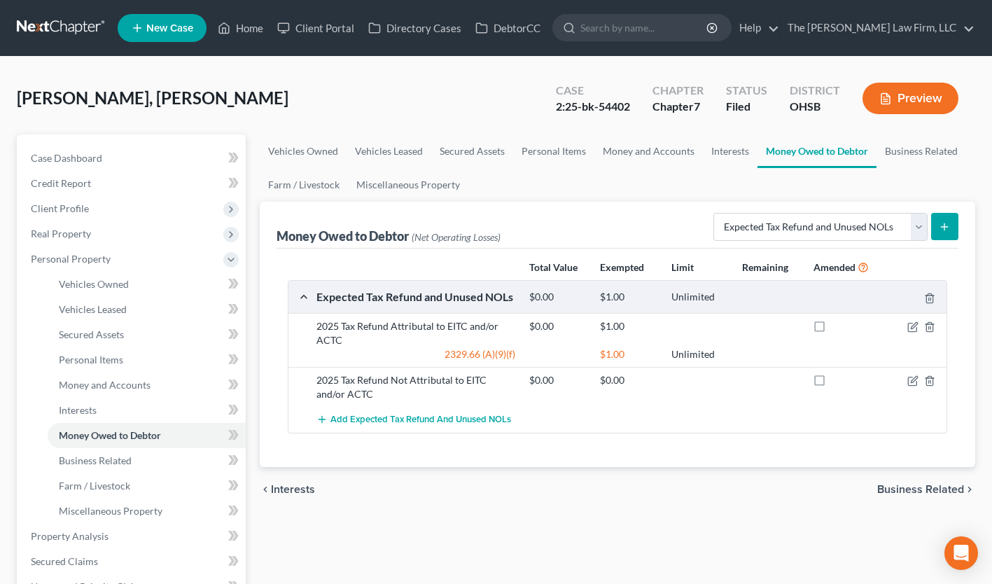
click at [945, 233] on button "submit" at bounding box center [944, 226] width 27 height 27
select select "0"
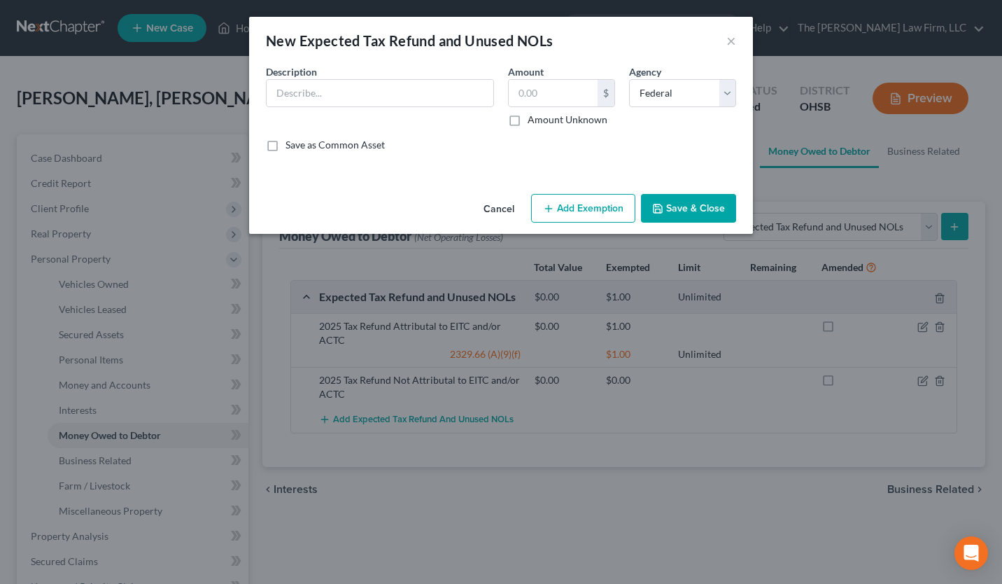
click at [599, 208] on button "Add Exemption" at bounding box center [583, 208] width 104 height 29
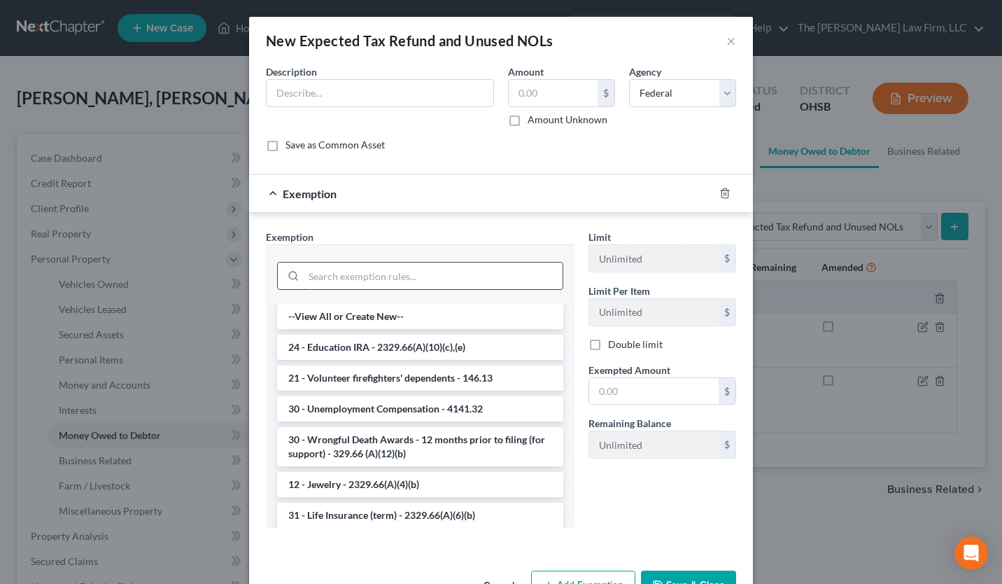
click at [394, 281] on input "search" at bounding box center [433, 275] width 259 height 27
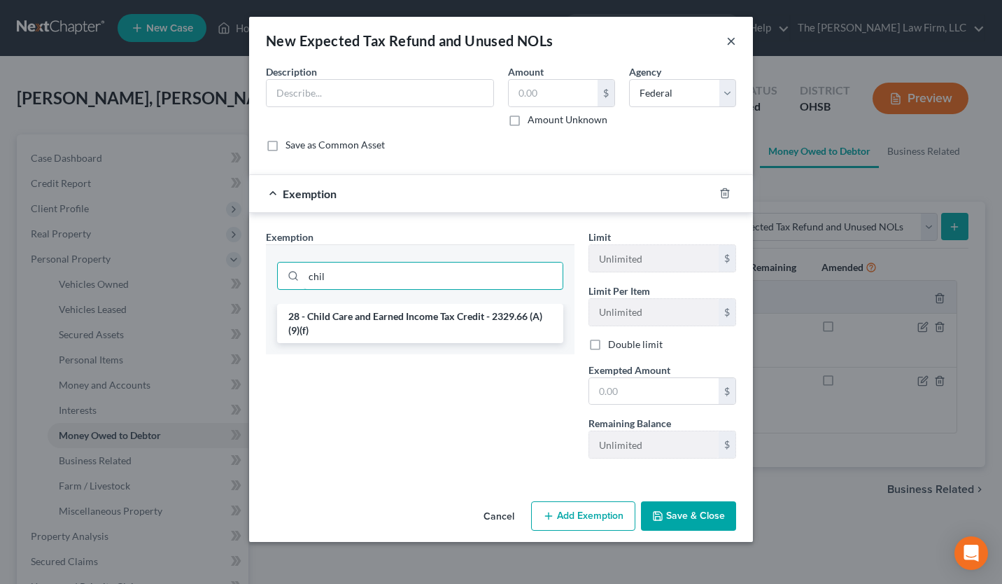
type input "chil"
click at [731, 42] on button "×" at bounding box center [731, 40] width 10 height 17
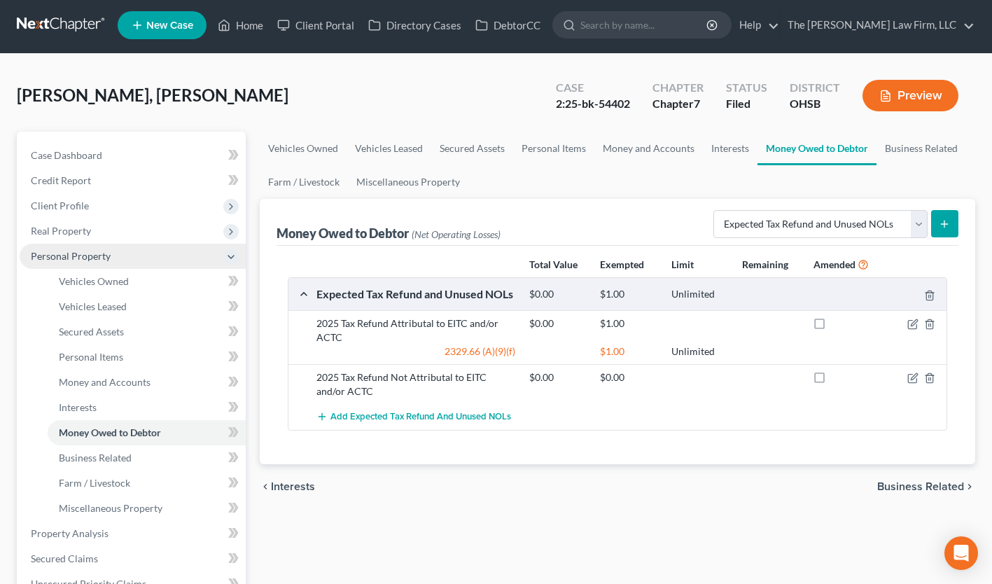
scroll to position [6, 0]
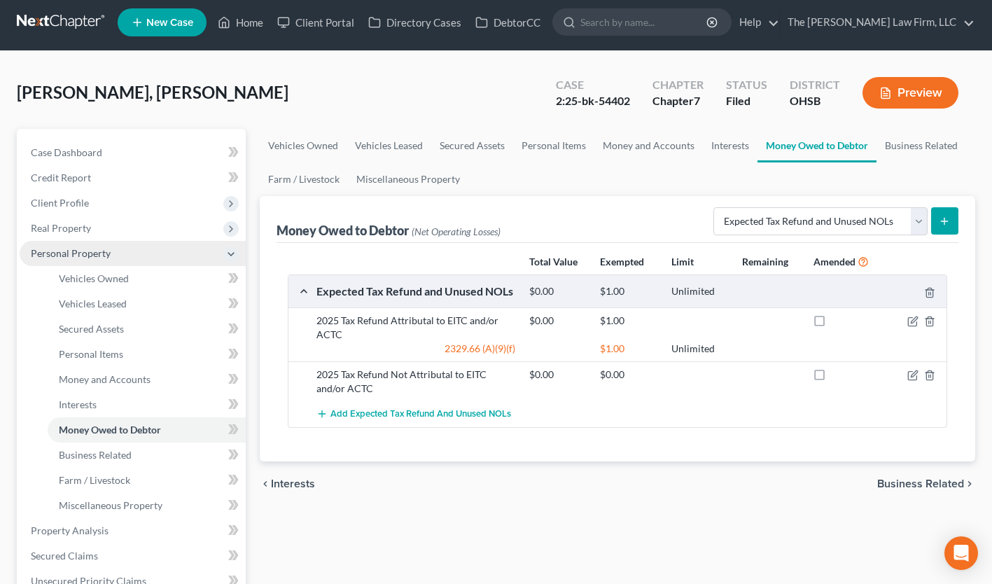
click at [109, 255] on span "Personal Property" at bounding box center [133, 253] width 226 height 25
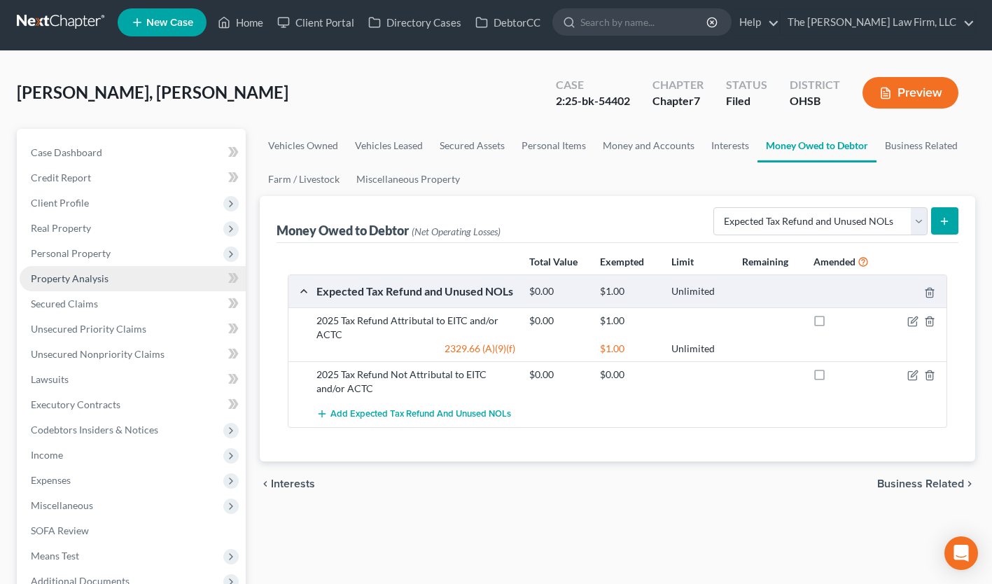
click at [98, 283] on span "Property Analysis" at bounding box center [70, 278] width 78 height 12
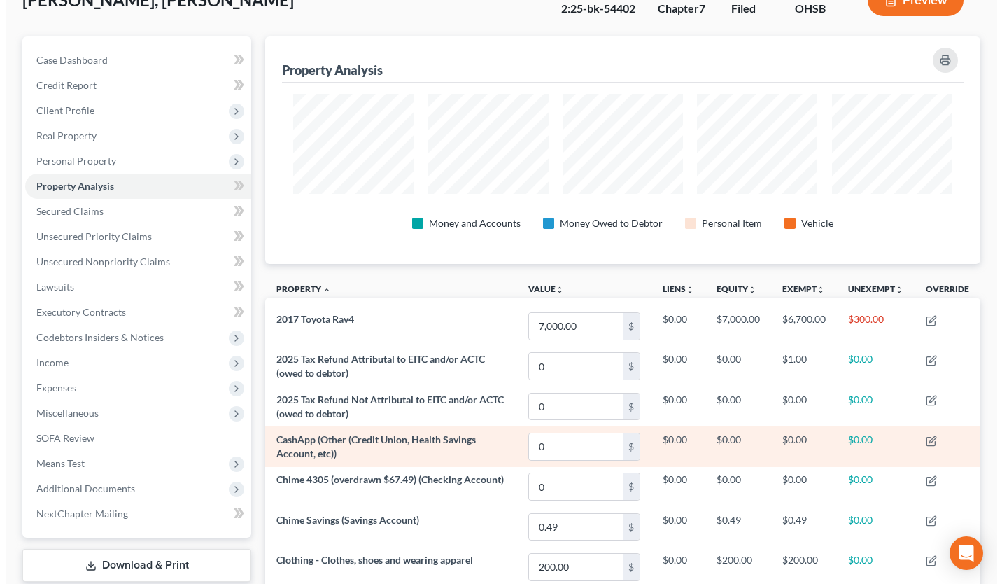
scroll to position [112, 0]
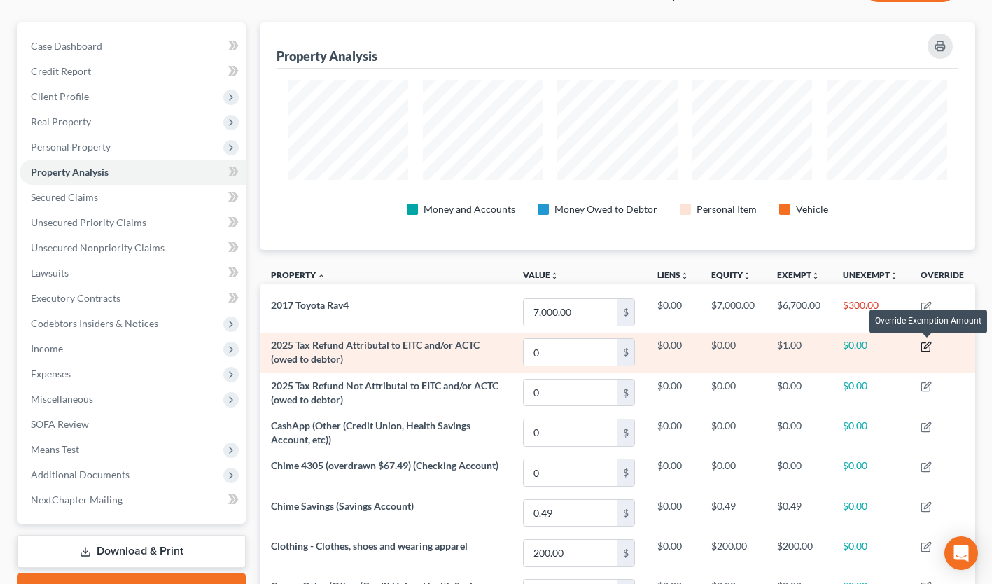
click at [925, 345] on icon "button" at bounding box center [925, 346] width 11 height 11
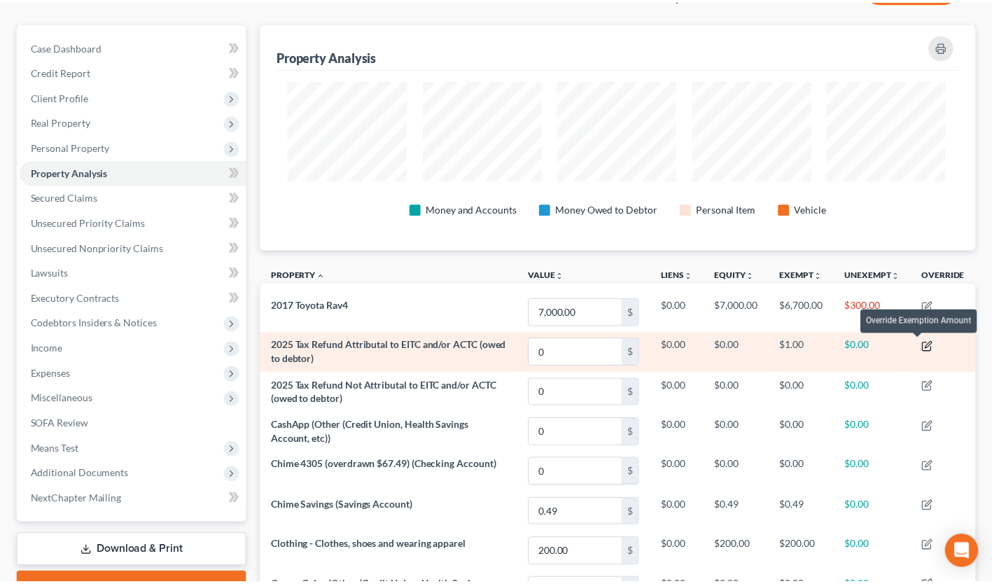
scroll to position [229, 723]
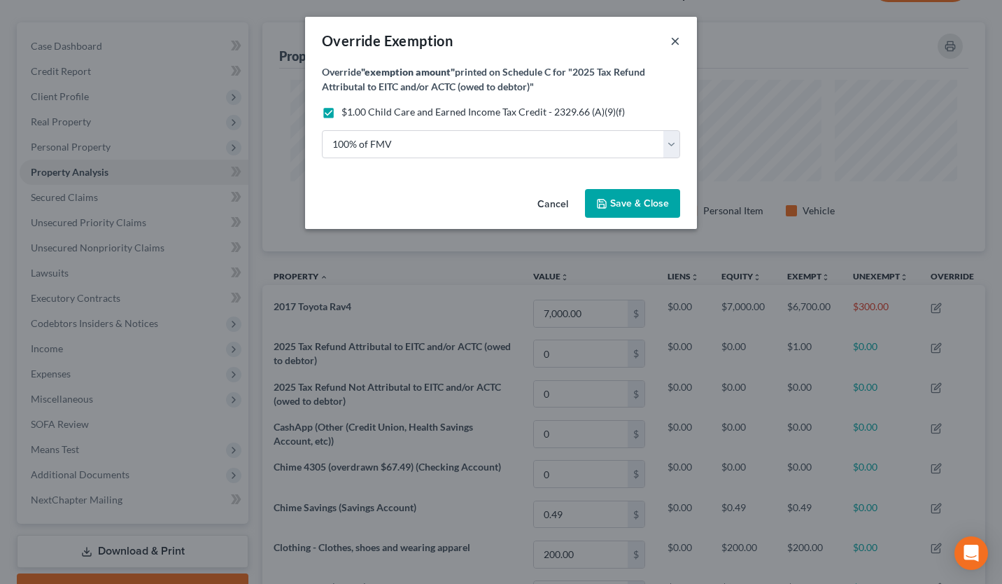
click at [675, 40] on button "×" at bounding box center [675, 40] width 10 height 17
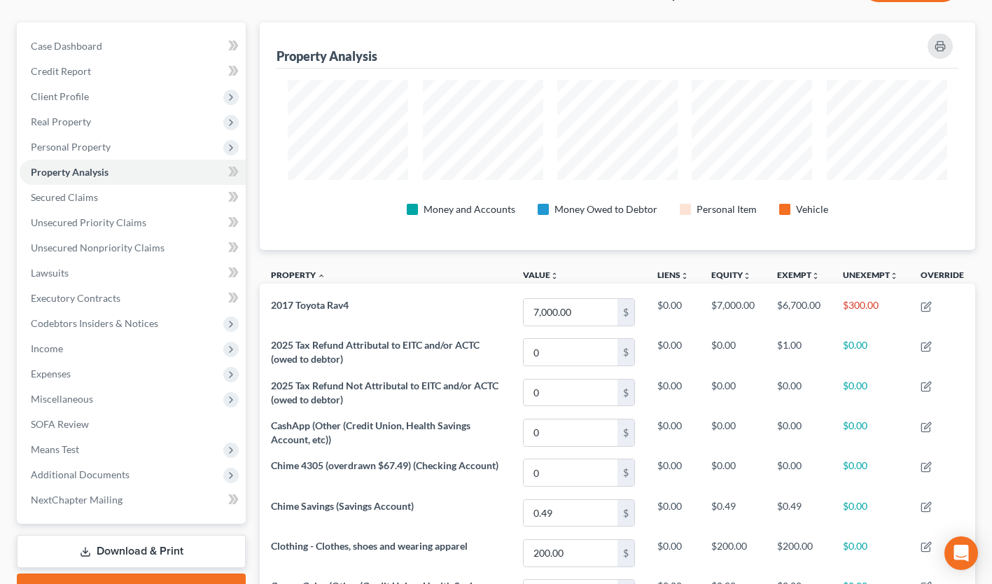
scroll to position [0, 0]
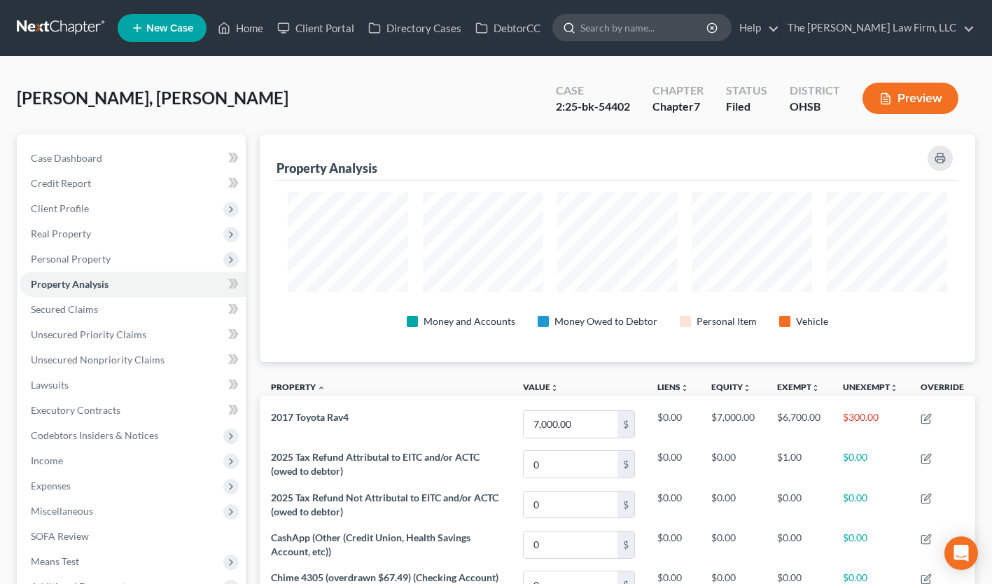
click at [684, 32] on input "search" at bounding box center [644, 28] width 128 height 26
type input "ramsay"
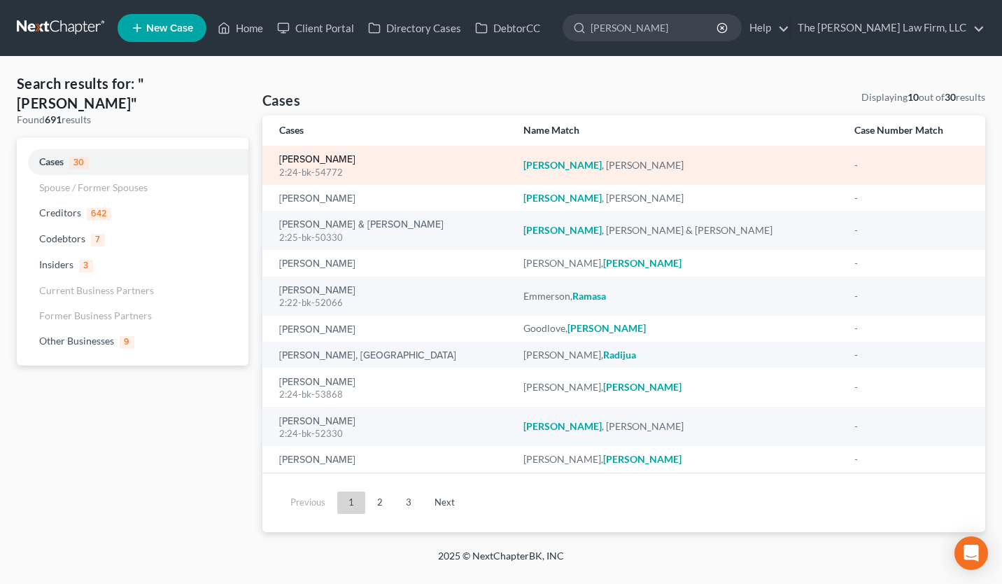
click at [332, 162] on link "[PERSON_NAME]" at bounding box center [317, 160] width 76 height 10
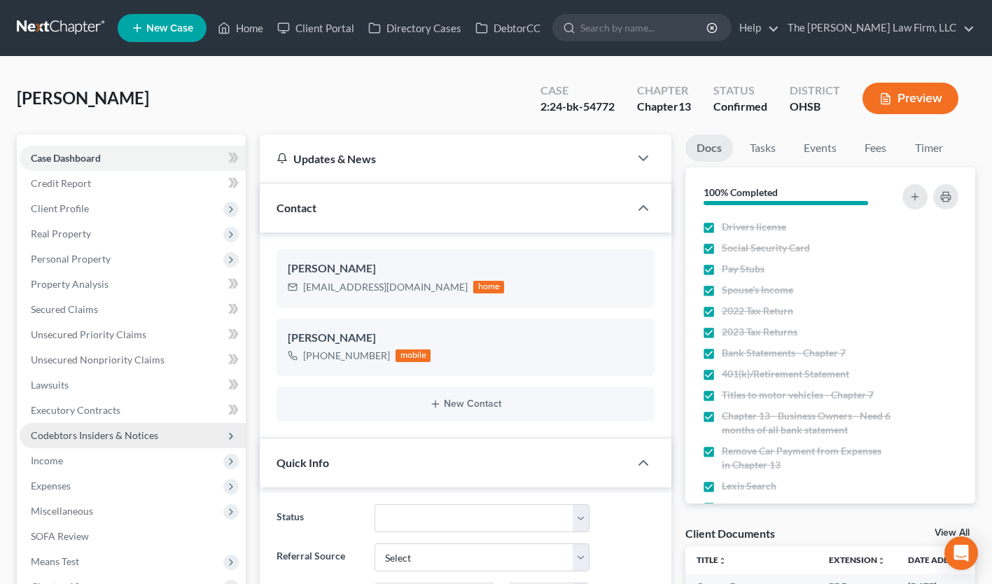
scroll to position [237, 0]
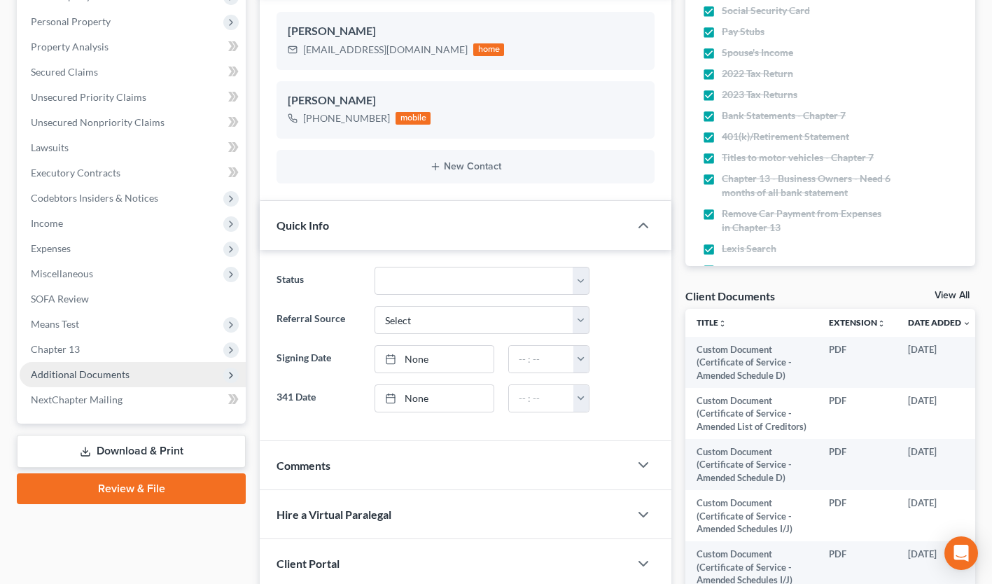
click at [93, 374] on span "Additional Documents" at bounding box center [80, 374] width 99 height 12
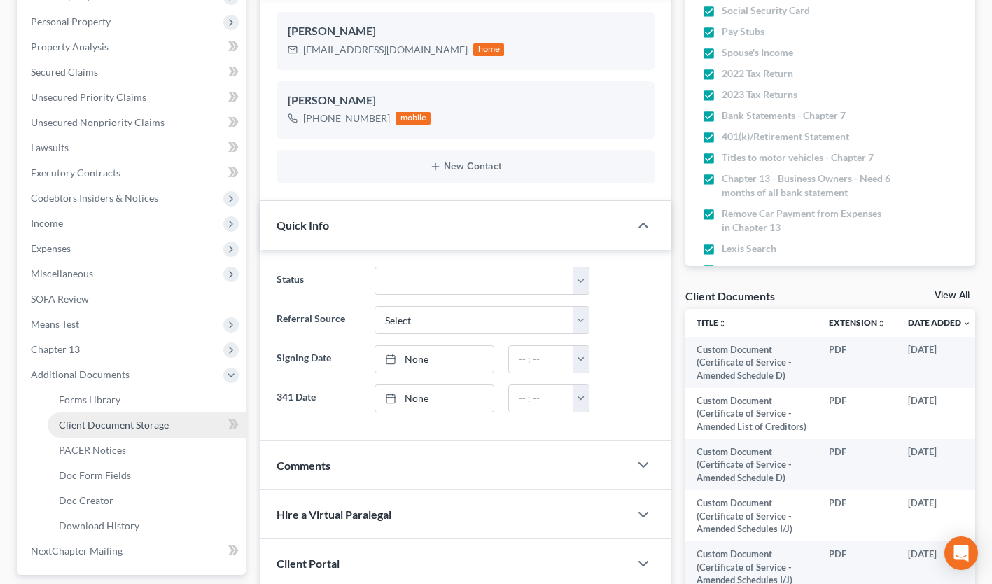
click at [131, 425] on span "Client Document Storage" at bounding box center [114, 425] width 110 height 12
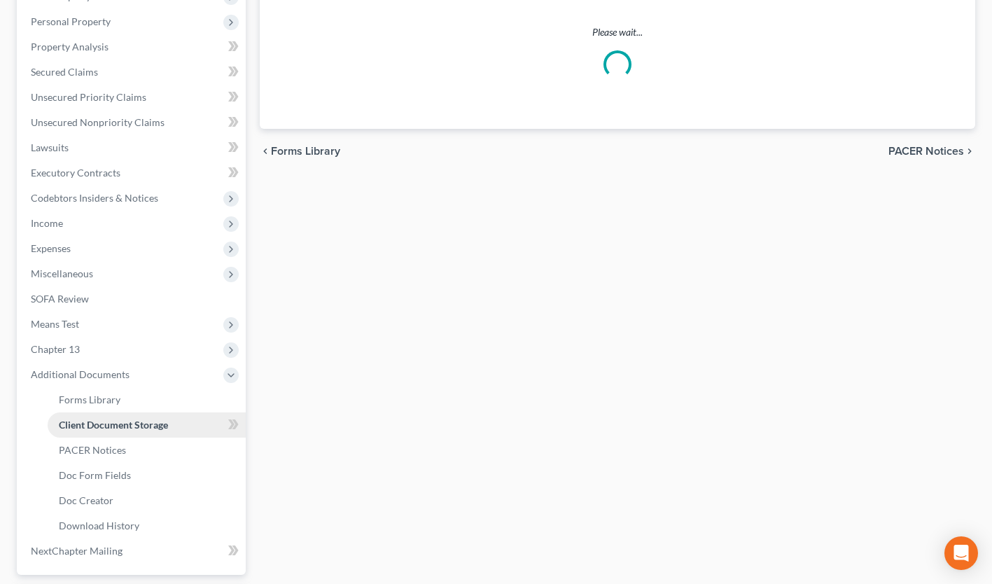
scroll to position [202, 0]
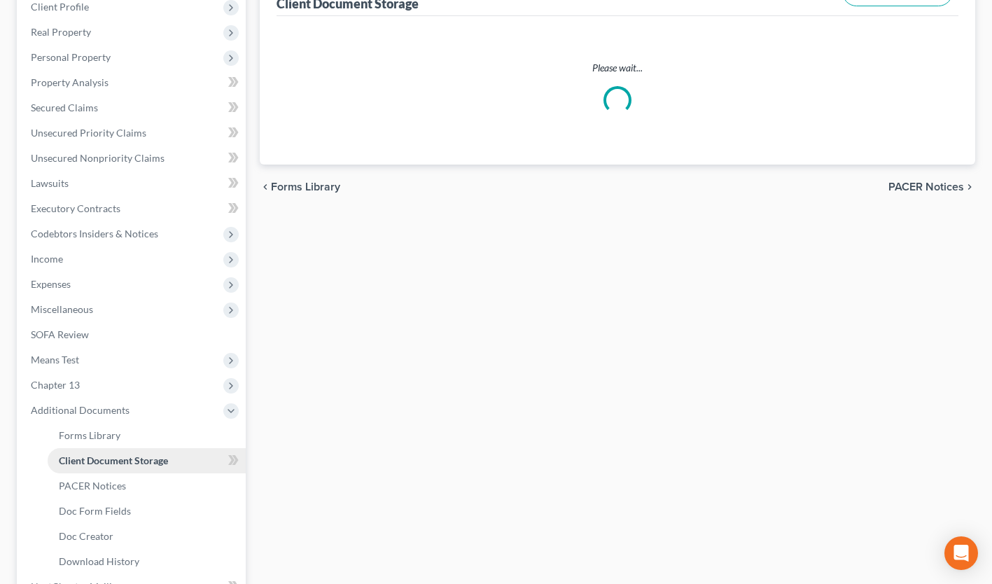
select select "7"
select select "61"
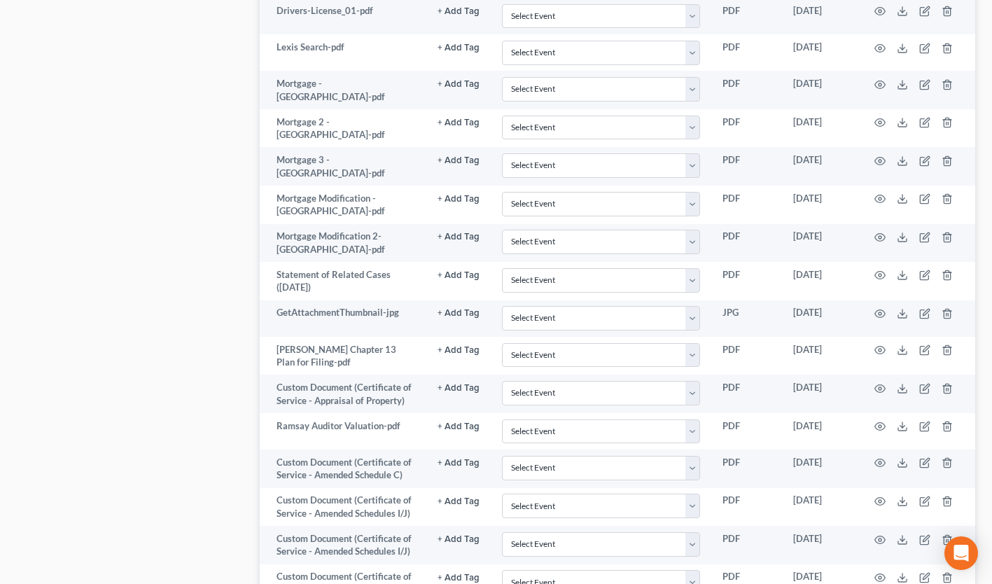
scroll to position [1013, 0]
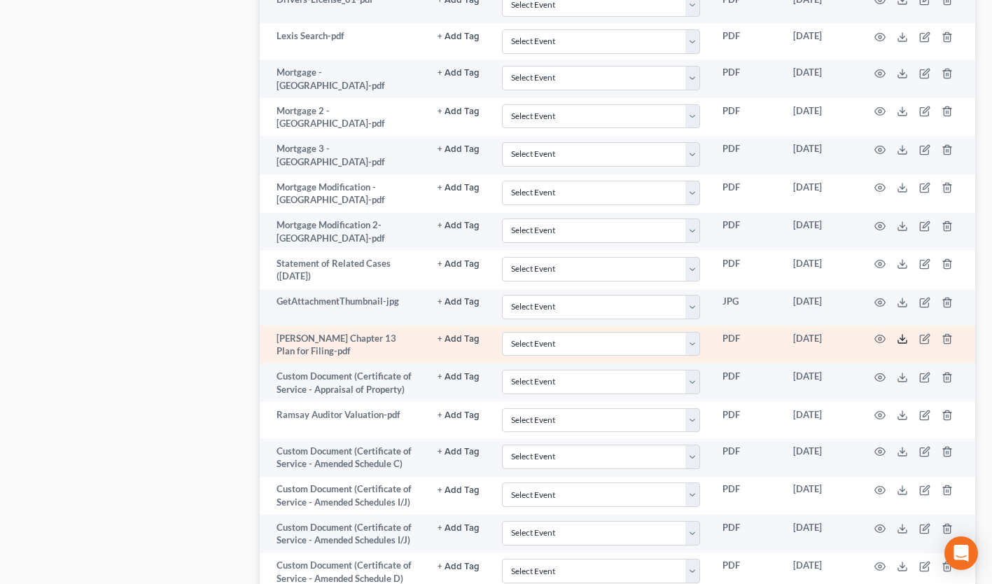
click at [899, 333] on icon at bounding box center [901, 338] width 11 height 11
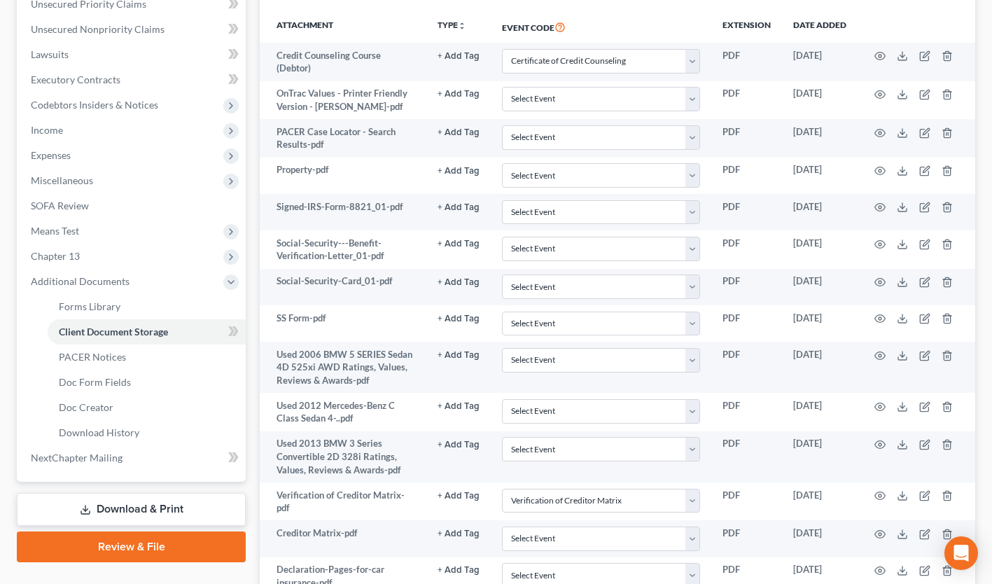
scroll to position [0, 0]
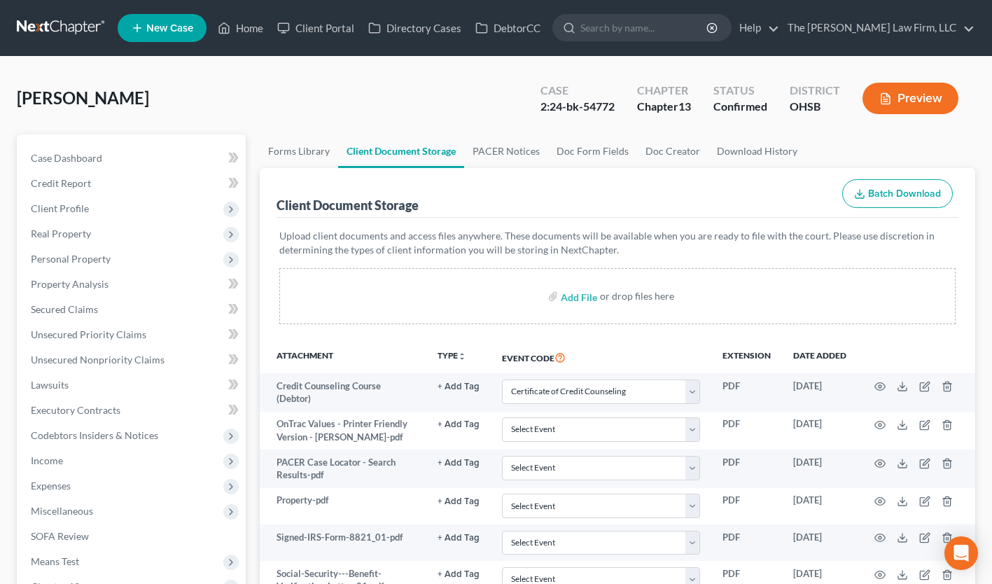
click at [75, 99] on span "[PERSON_NAME]" at bounding box center [83, 97] width 132 height 20
click at [65, 30] on link at bounding box center [62, 27] width 90 height 25
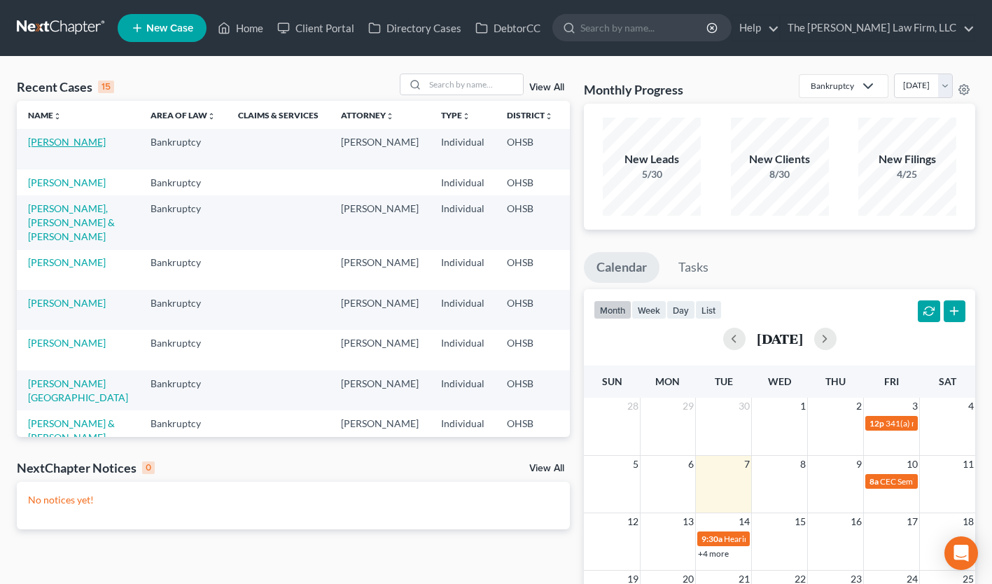
click at [45, 142] on link "[PERSON_NAME]" at bounding box center [67, 142] width 78 height 12
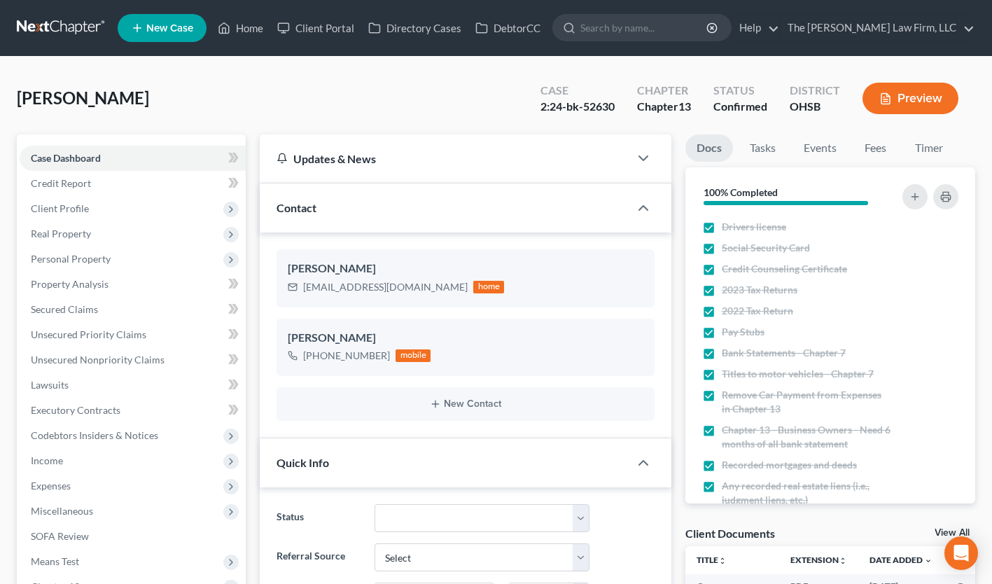
click at [43, 24] on link at bounding box center [62, 27] width 90 height 25
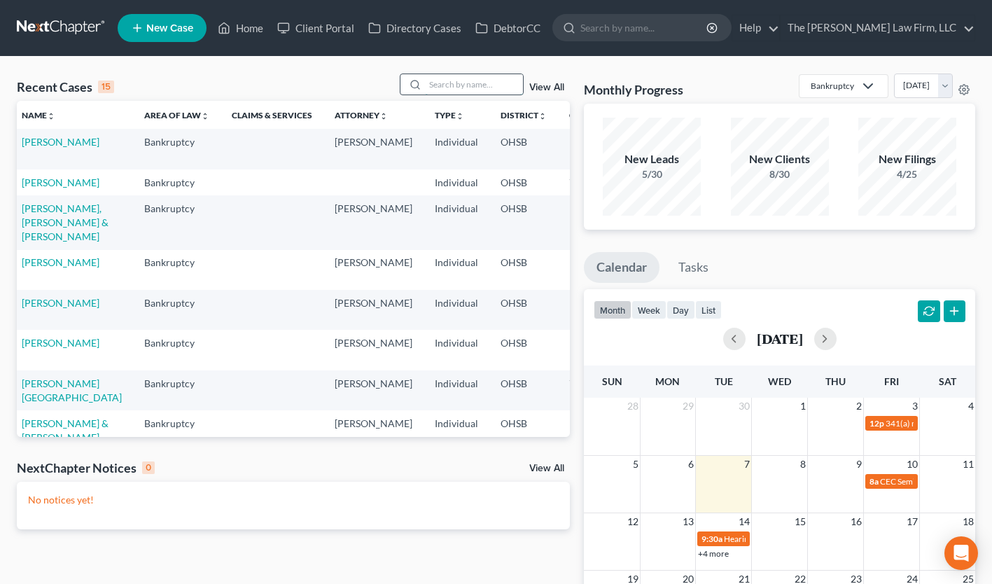
click at [463, 92] on input "search" at bounding box center [474, 84] width 98 height 20
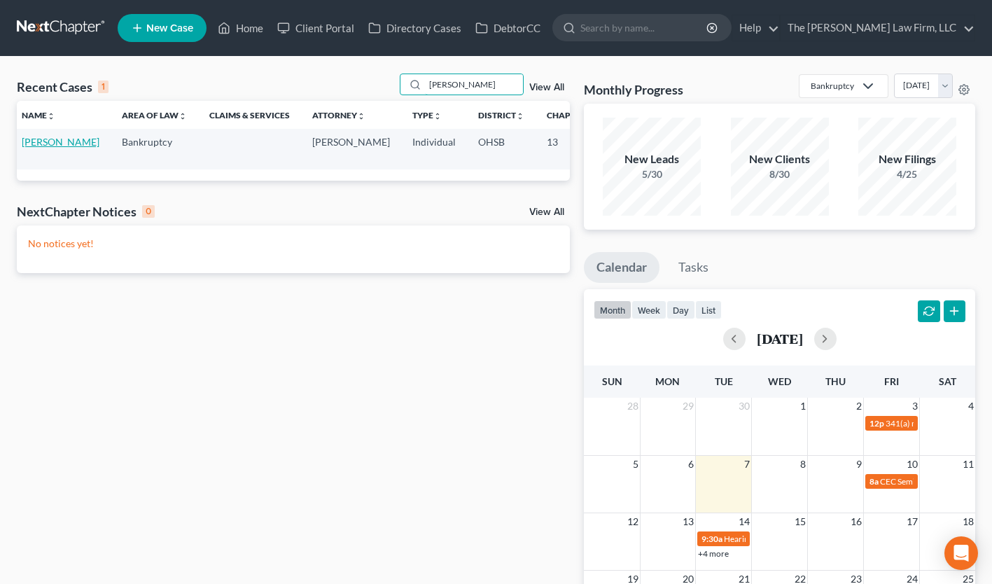
type input "[PERSON_NAME]"
click at [35, 148] on link "[PERSON_NAME]" at bounding box center [61, 142] width 78 height 12
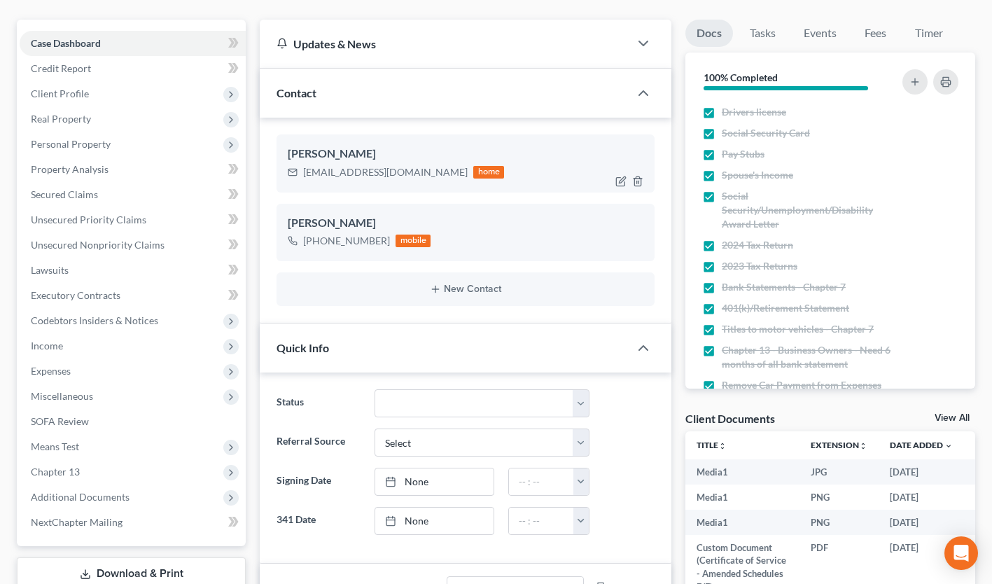
scroll to position [150, 0]
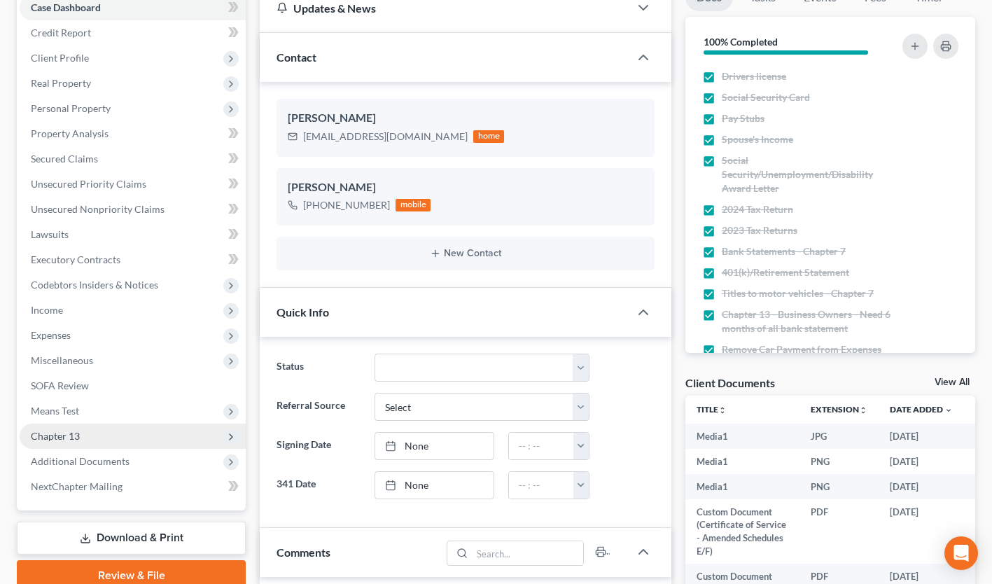
click at [183, 429] on span "Chapter 13" at bounding box center [133, 435] width 226 height 25
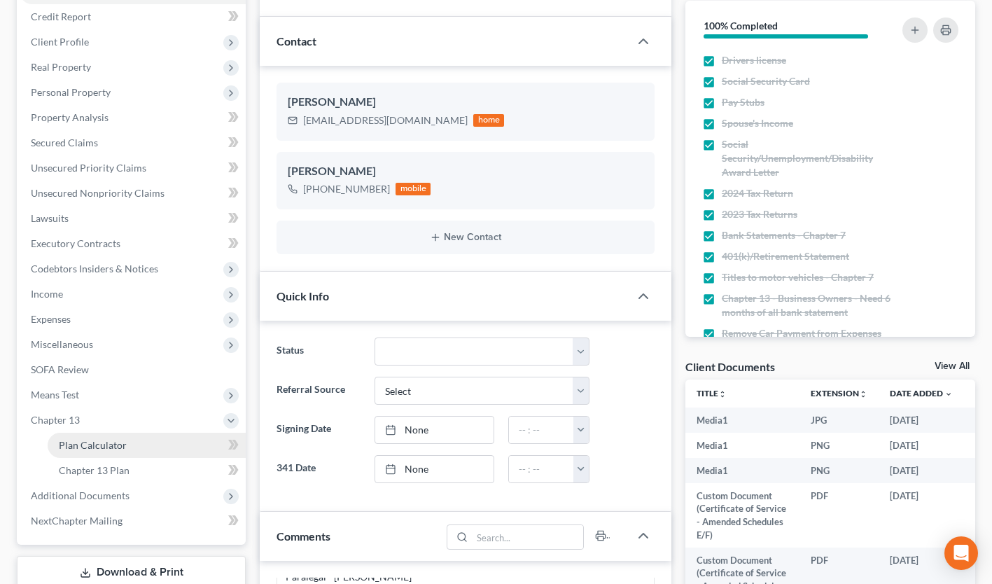
scroll to position [167, 0]
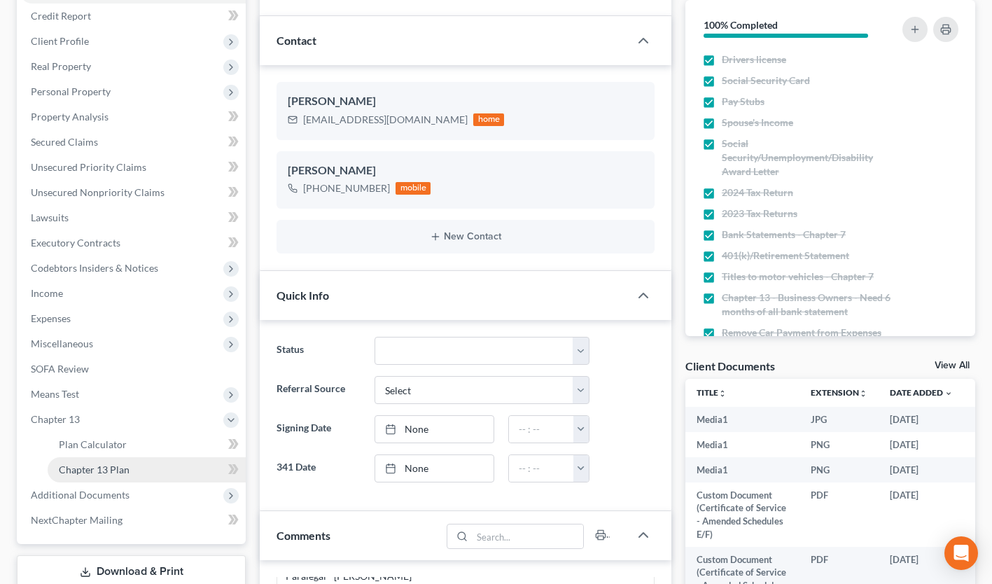
click at [147, 470] on link "Chapter 13 Plan" at bounding box center [147, 469] width 198 height 25
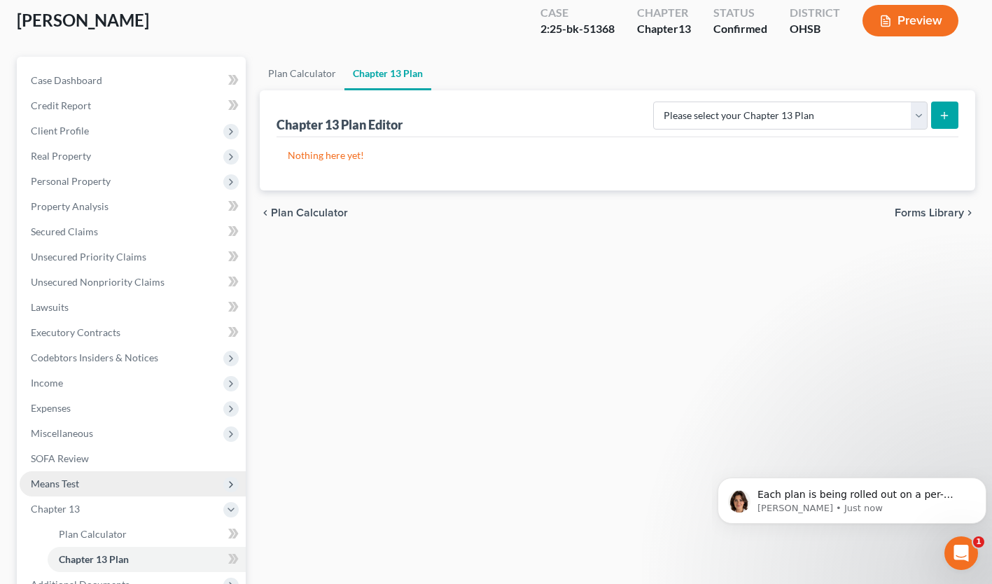
scroll to position [120, 0]
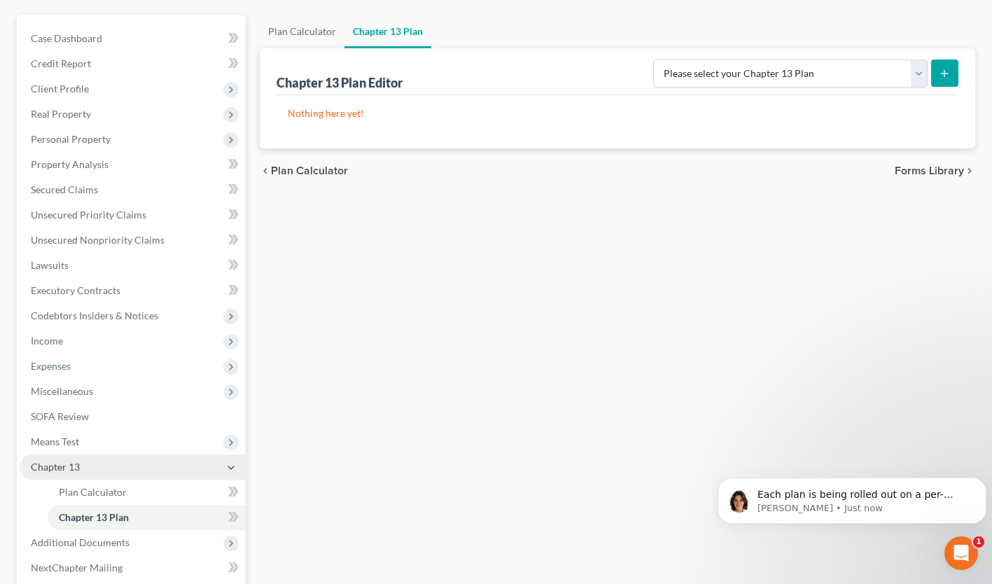
click at [120, 472] on span "Chapter 13" at bounding box center [133, 466] width 226 height 25
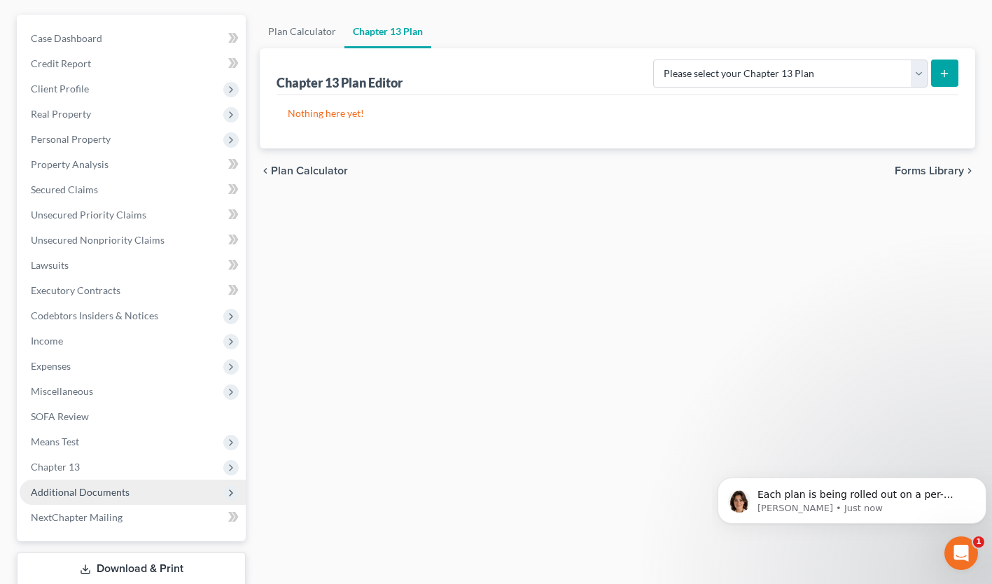
click at [125, 500] on span "Additional Documents" at bounding box center [133, 491] width 226 height 25
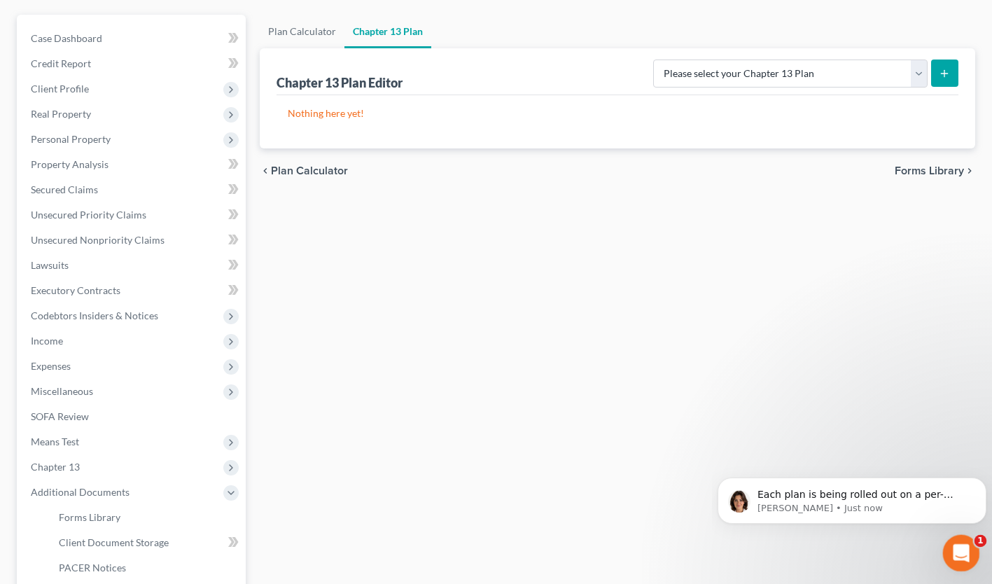
click at [952, 553] on icon "Open Intercom Messenger" at bounding box center [959, 551] width 23 height 23
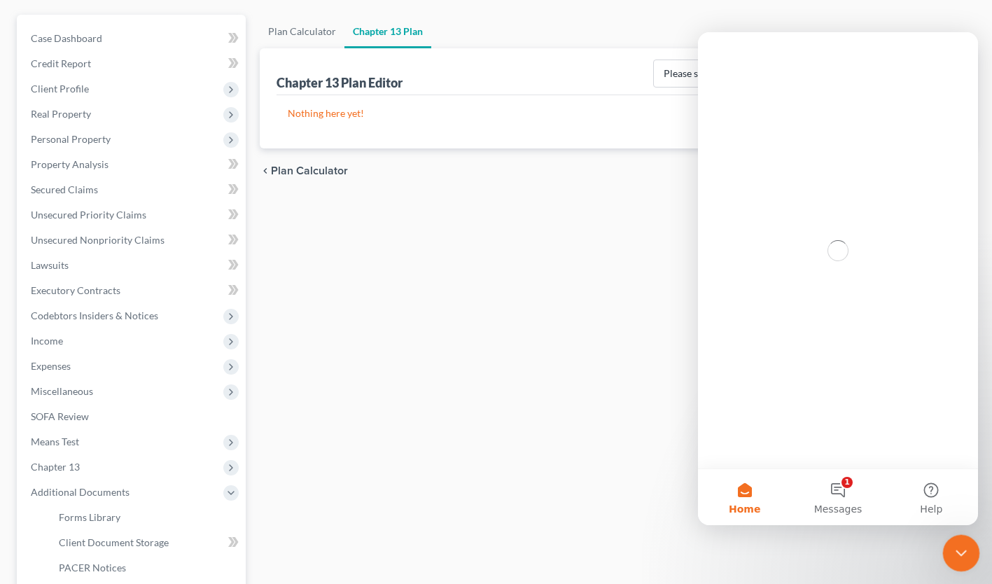
scroll to position [0, 0]
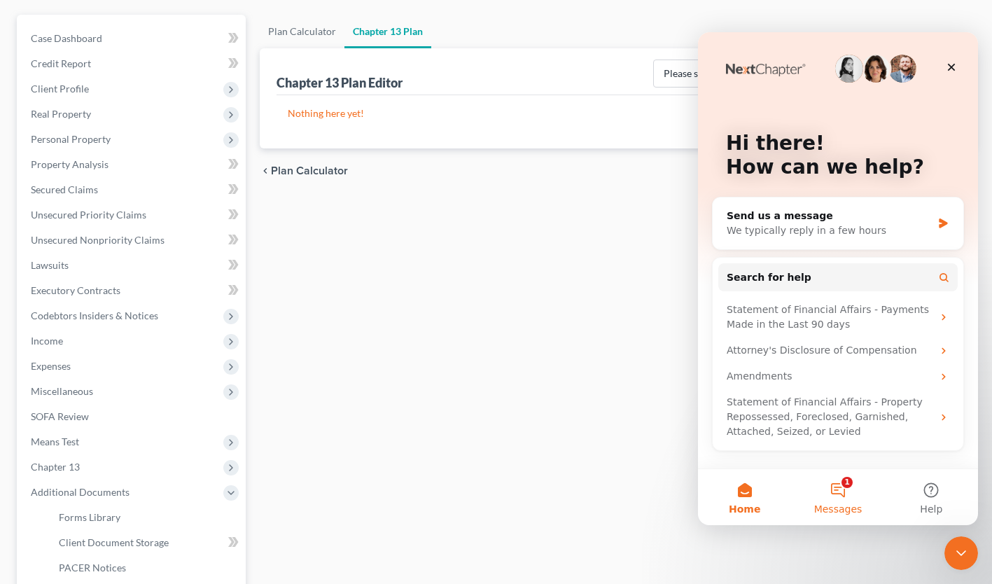
click at [841, 492] on button "1 Messages" at bounding box center [837, 497] width 93 height 56
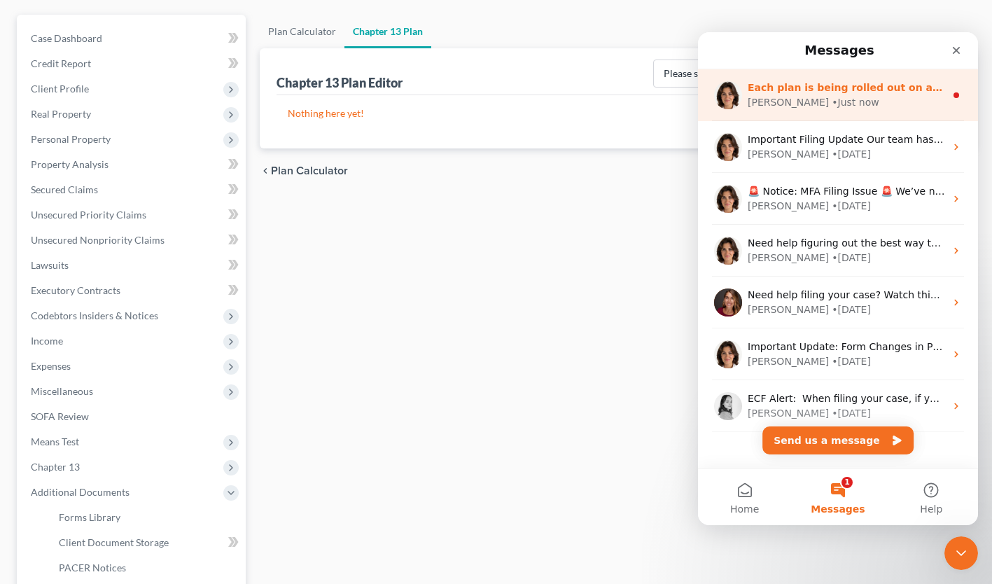
click at [865, 97] on div "[PERSON_NAME] • Just now" at bounding box center [845, 102] width 197 height 15
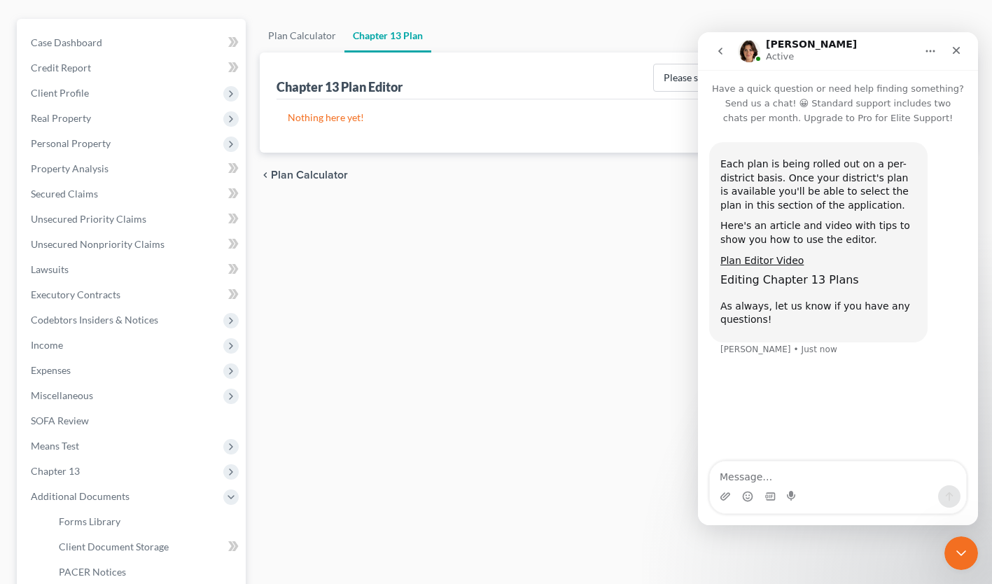
scroll to position [114, 0]
click at [956, 49] on icon "Close" at bounding box center [955, 50] width 11 height 11
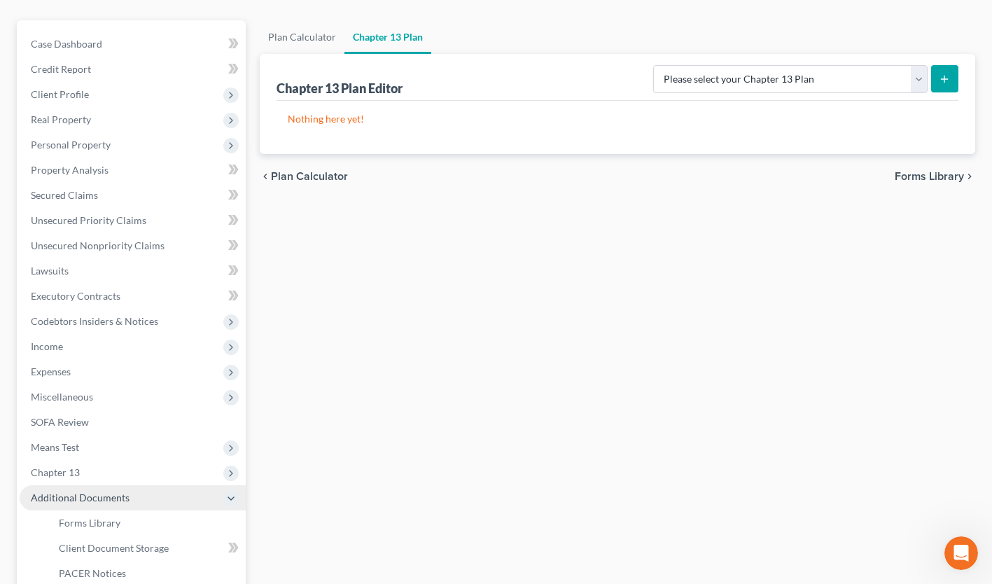
scroll to position [270, 0]
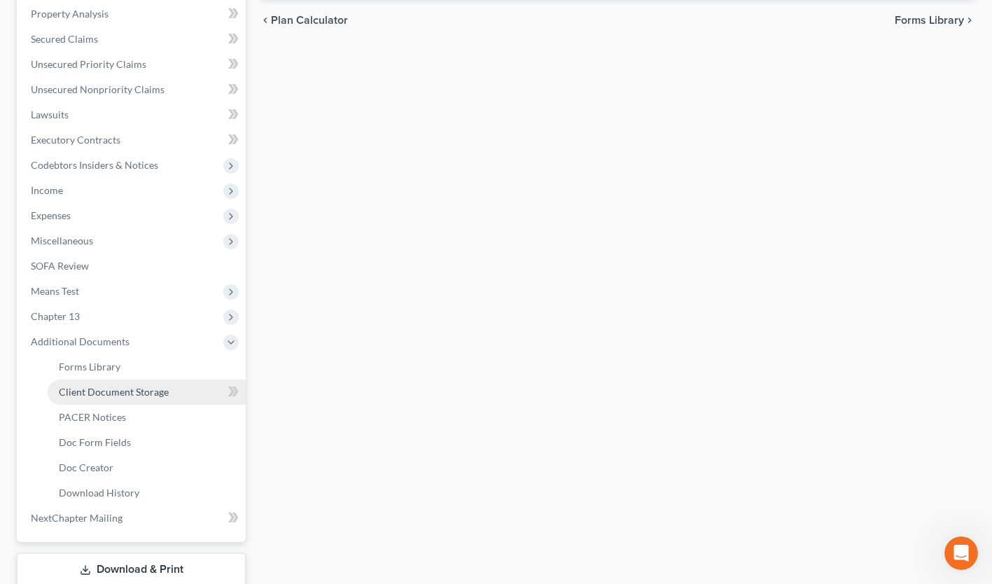
click at [119, 393] on span "Client Document Storage" at bounding box center [114, 392] width 110 height 12
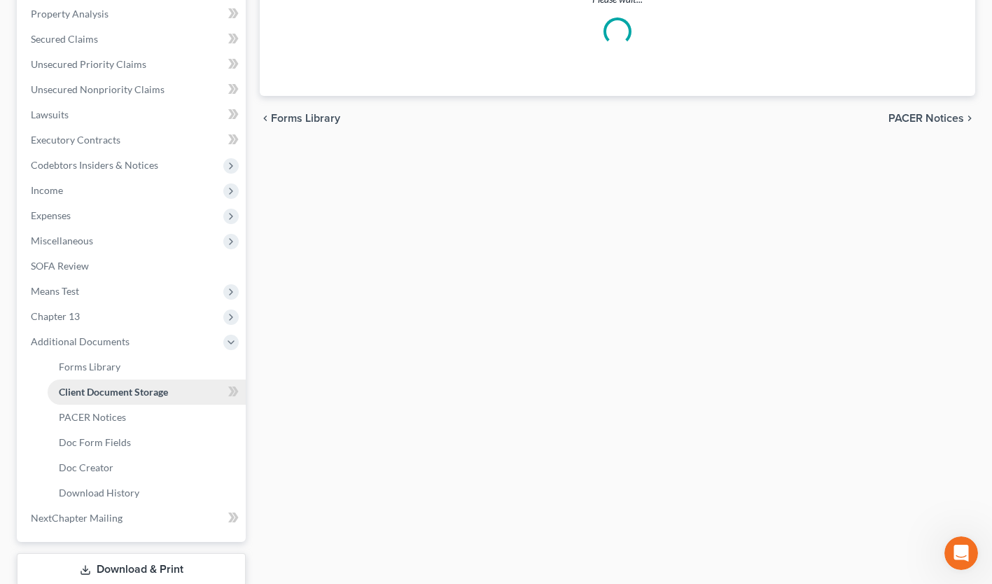
scroll to position [234, 0]
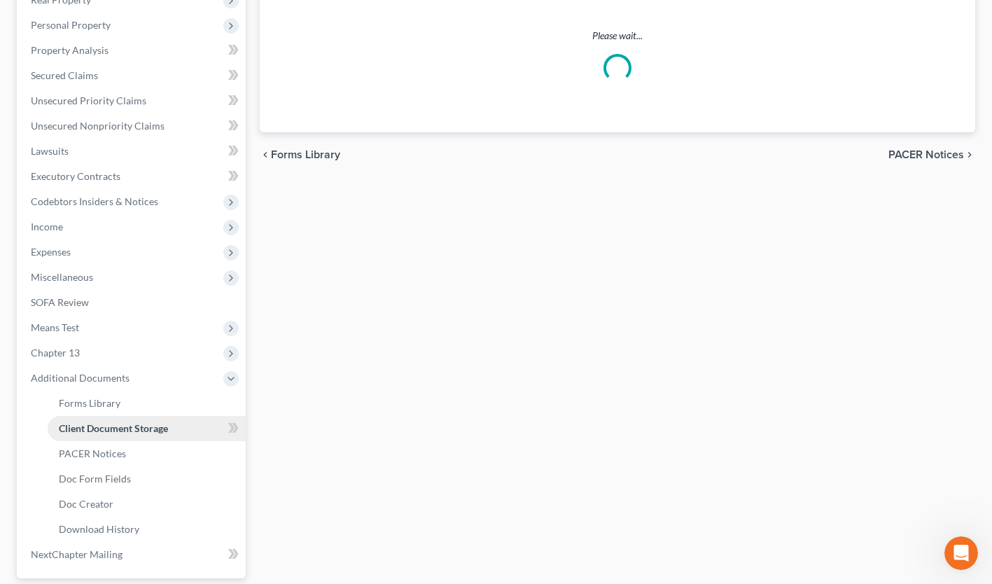
select select "7"
select select "61"
select select "53"
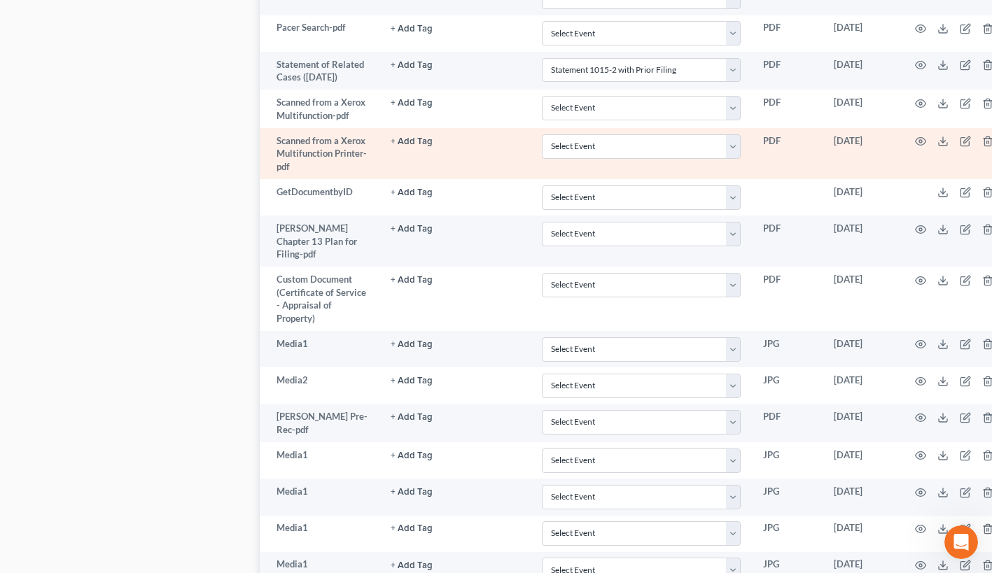
scroll to position [1839, 0]
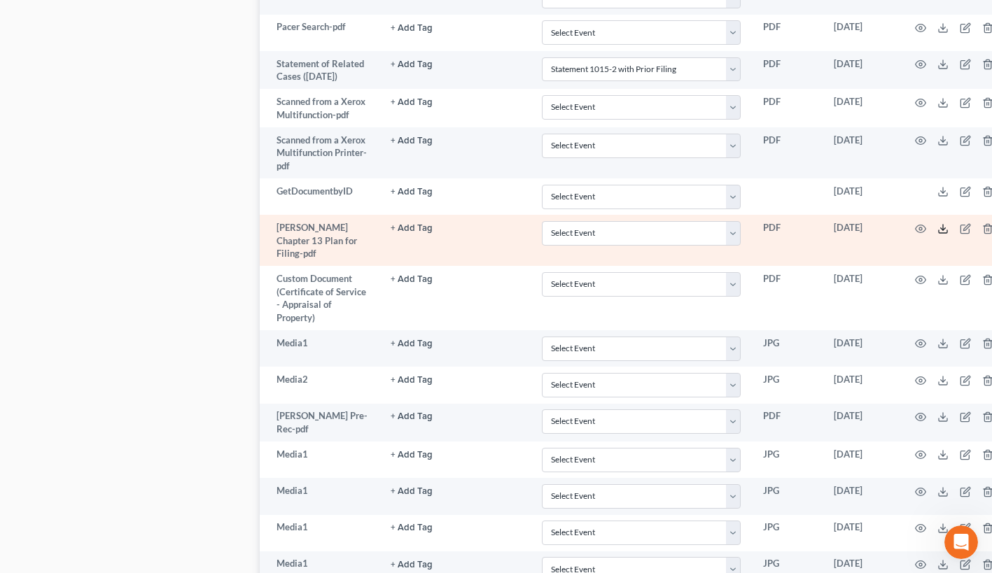
click at [937, 234] on icon at bounding box center [942, 228] width 11 height 11
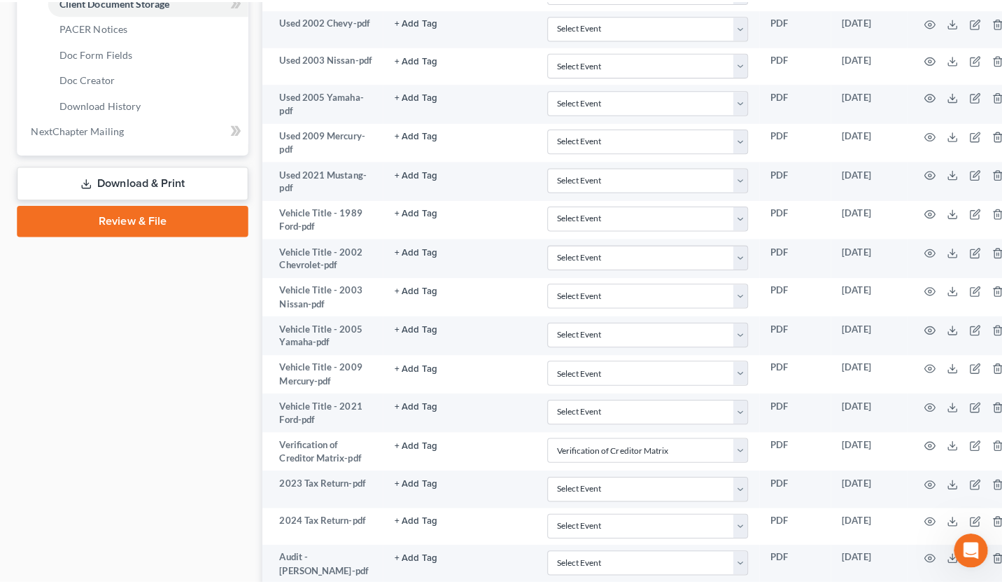
scroll to position [0, 0]
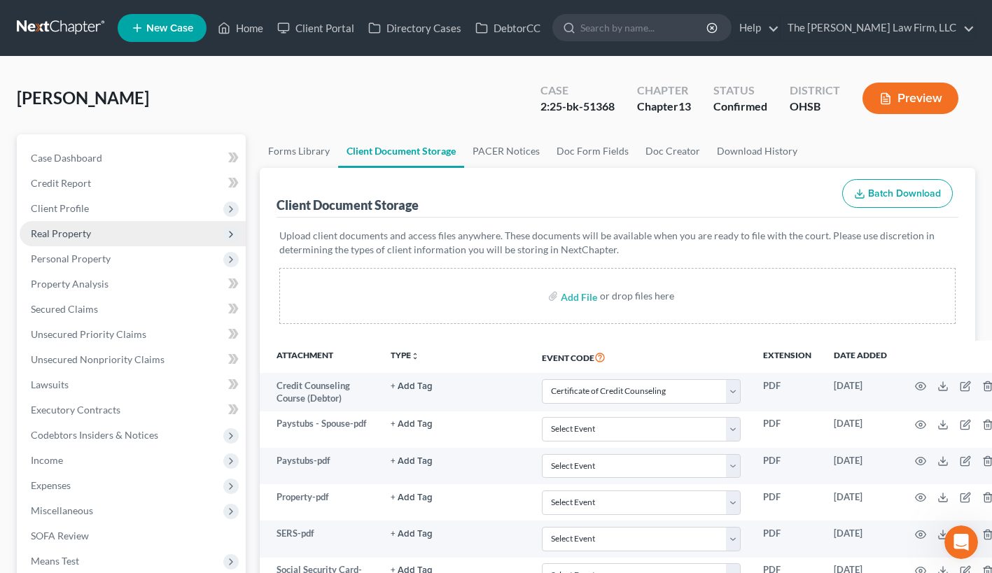
click at [163, 236] on span "Real Property" at bounding box center [133, 233] width 226 height 25
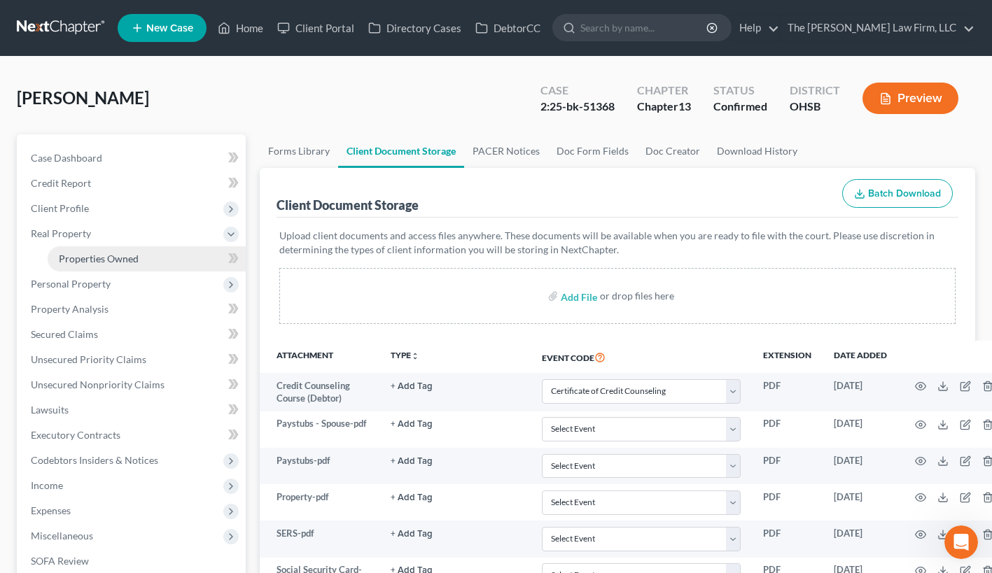
click at [151, 260] on link "Properties Owned" at bounding box center [147, 258] width 198 height 25
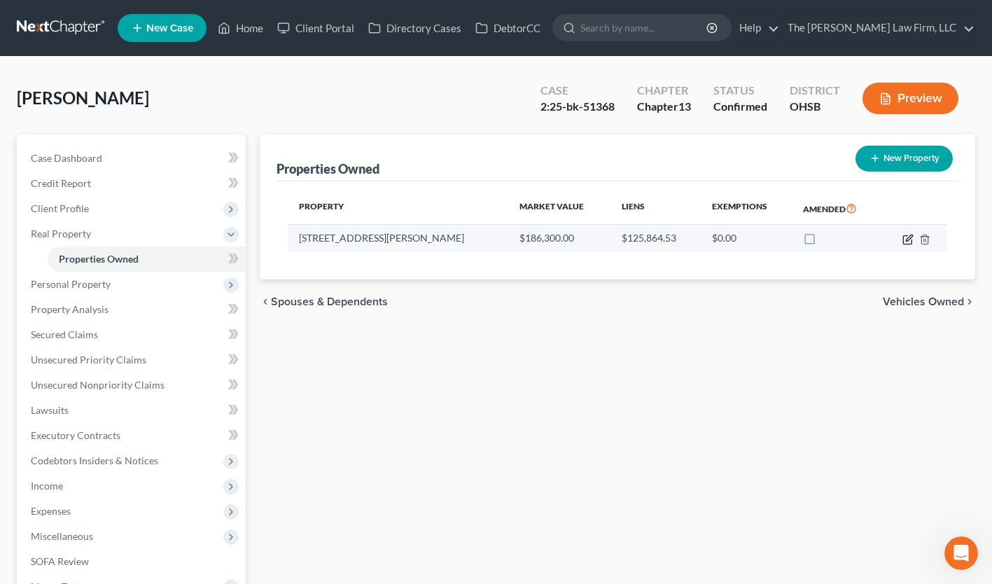
click at [906, 241] on icon "button" at bounding box center [907, 239] width 11 height 11
select select "36"
select select "0"
select select "46"
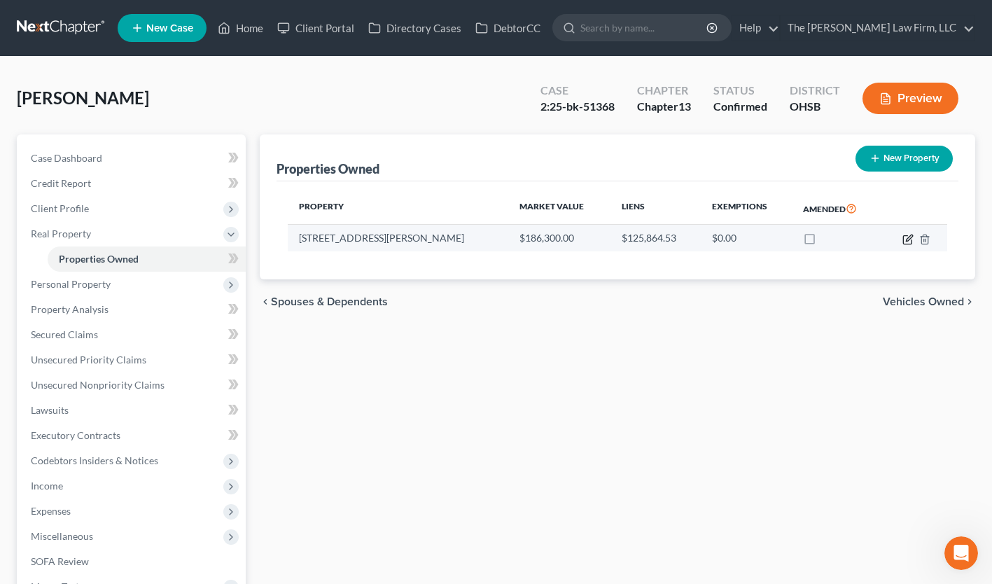
select select "0"
select select "2"
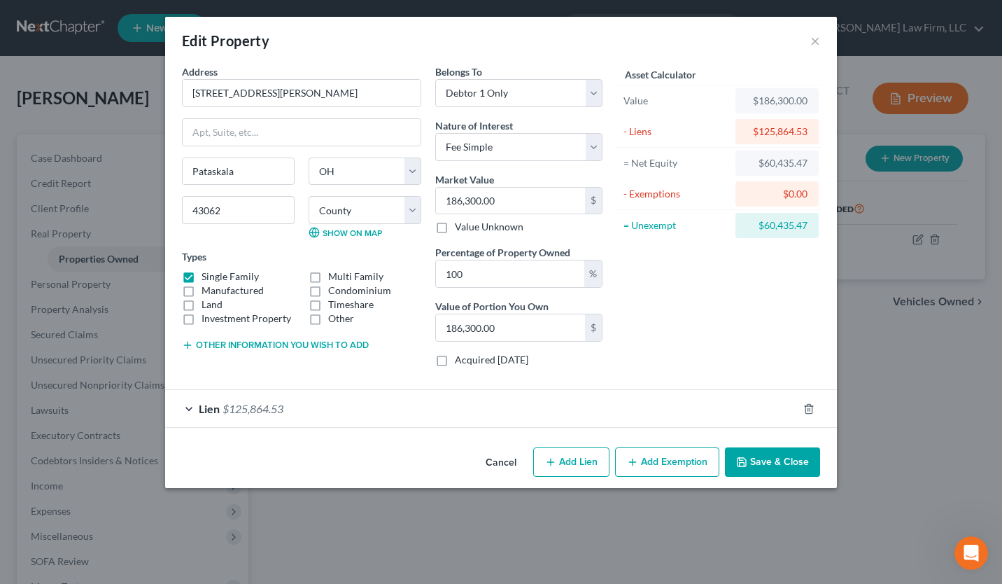
click at [684, 422] on div "Lien $125,864.53" at bounding box center [481, 408] width 633 height 37
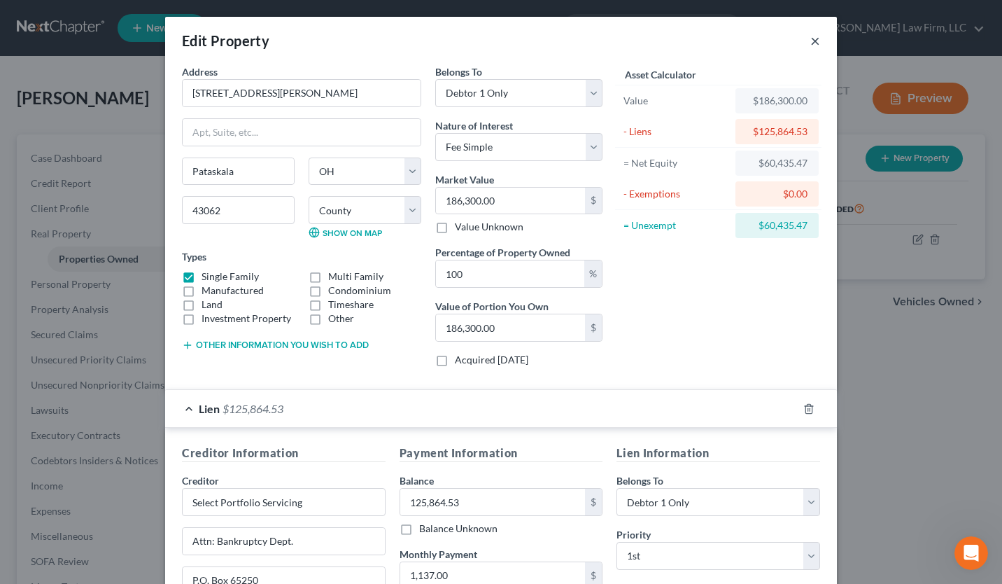
click at [810, 45] on button "×" at bounding box center [815, 40] width 10 height 17
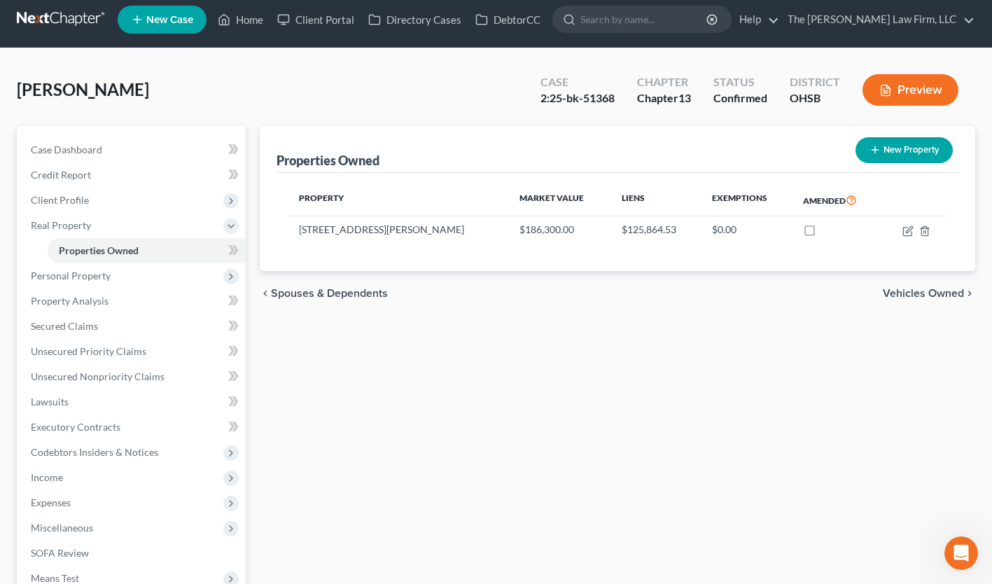
scroll to position [10, 0]
